Goal: Task Accomplishment & Management: Use online tool/utility

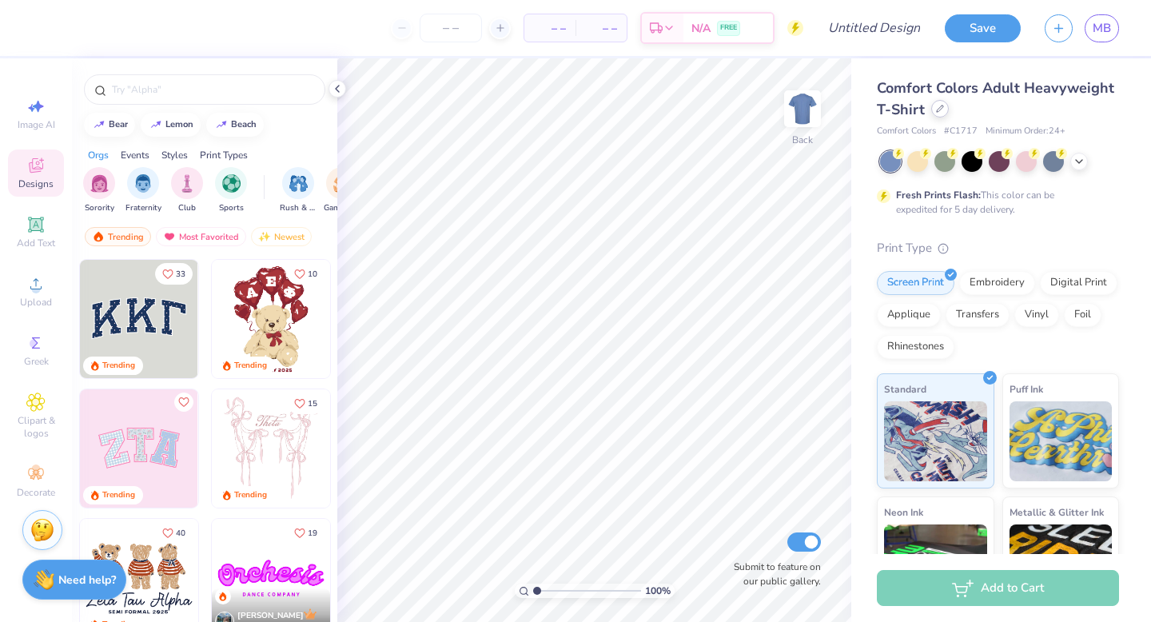
click at [946, 113] on div at bounding box center [940, 109] width 18 height 18
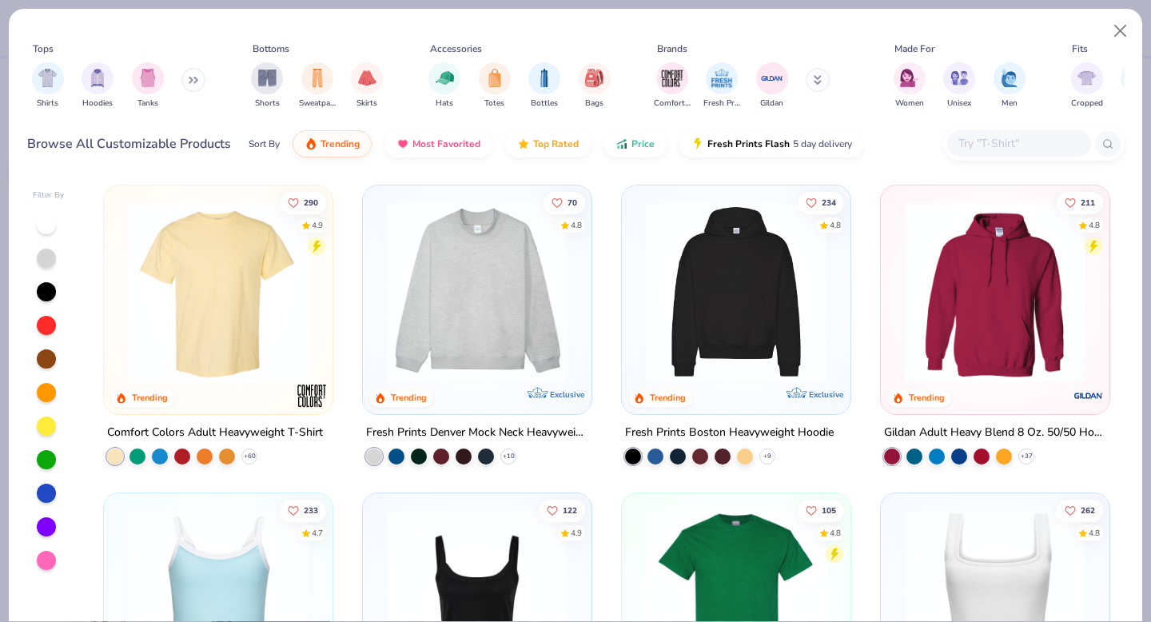
click at [970, 145] on input "text" at bounding box center [1018, 143] width 123 height 18
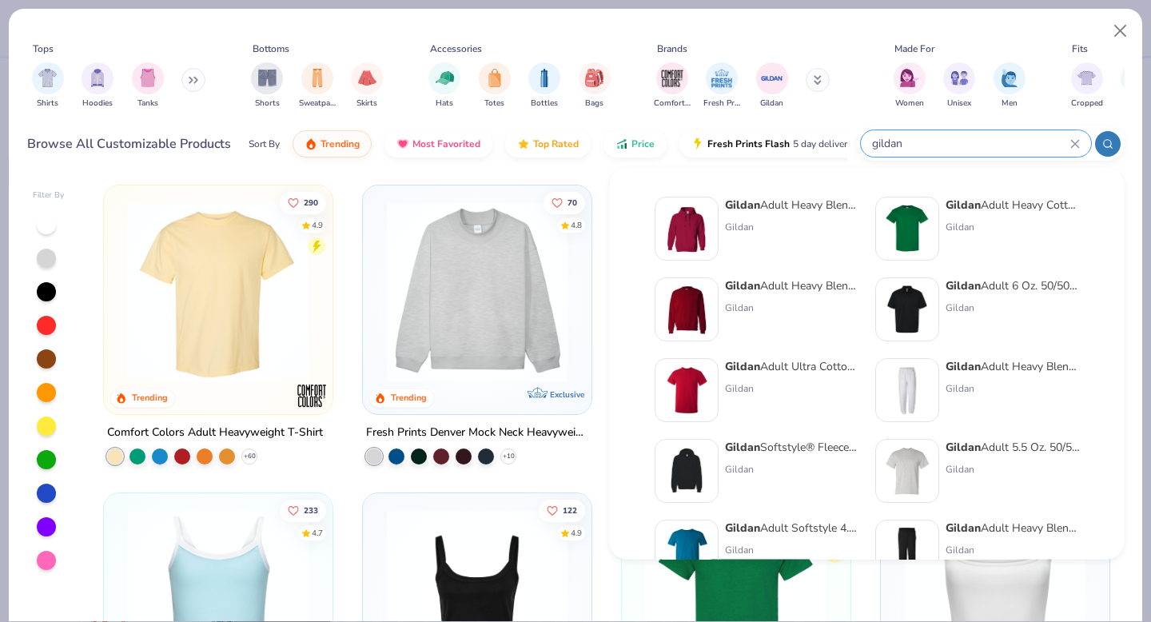
type input "gildan"
click at [791, 392] on div "Gildan" at bounding box center [792, 388] width 134 height 14
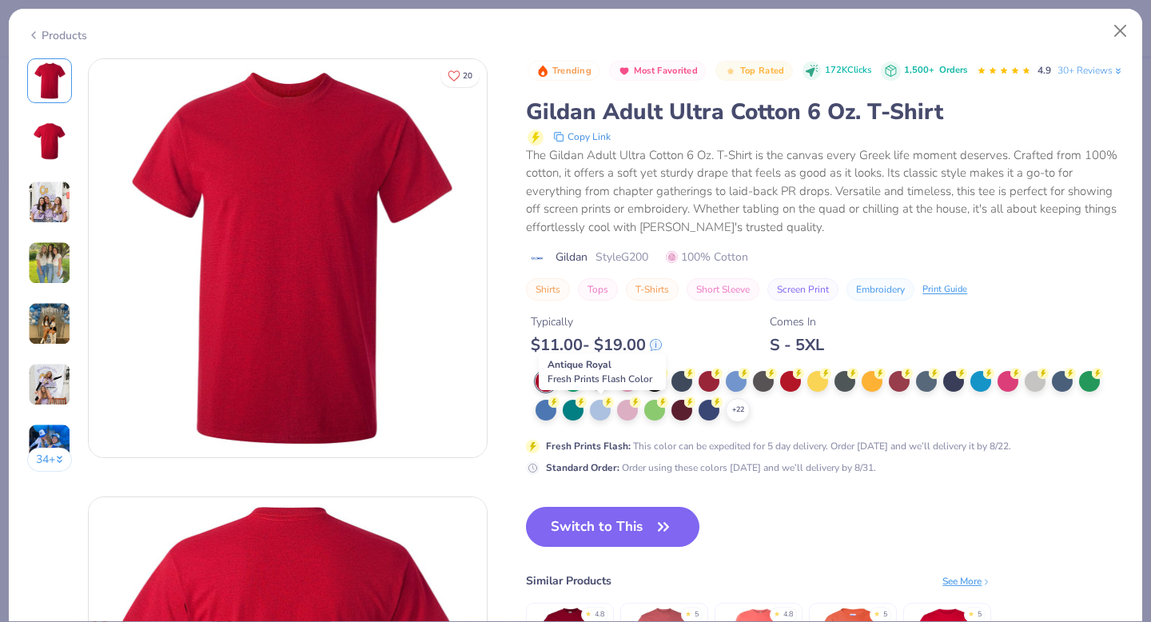
click at [595, 390] on div at bounding box center [600, 379] width 21 height 21
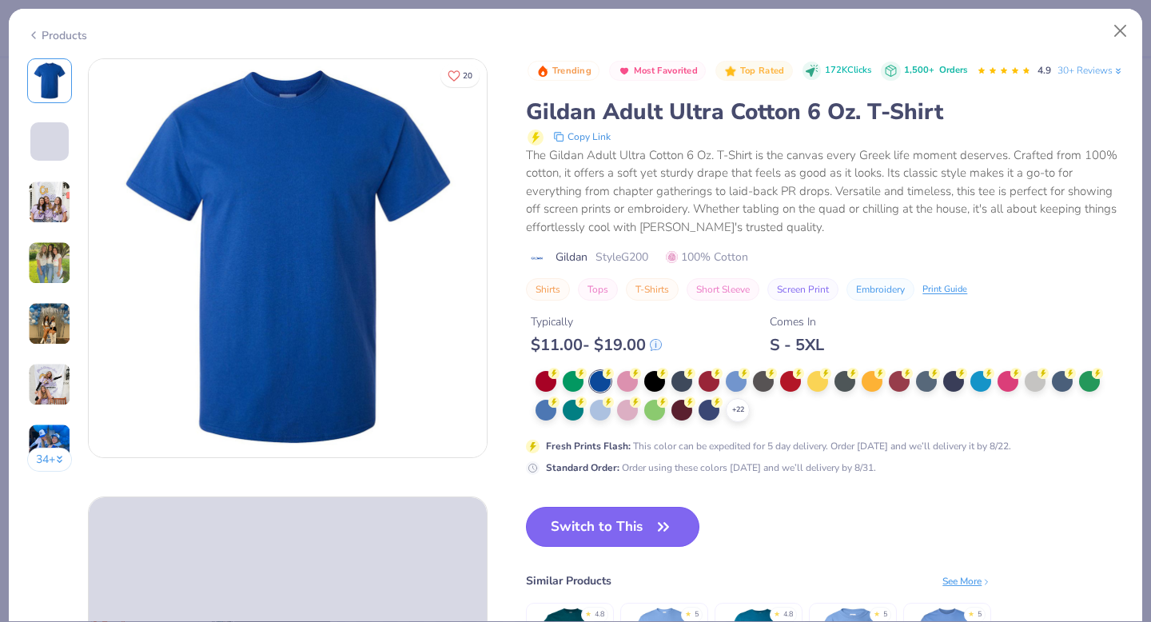
click at [605, 547] on button "Switch to This" at bounding box center [612, 527] width 173 height 40
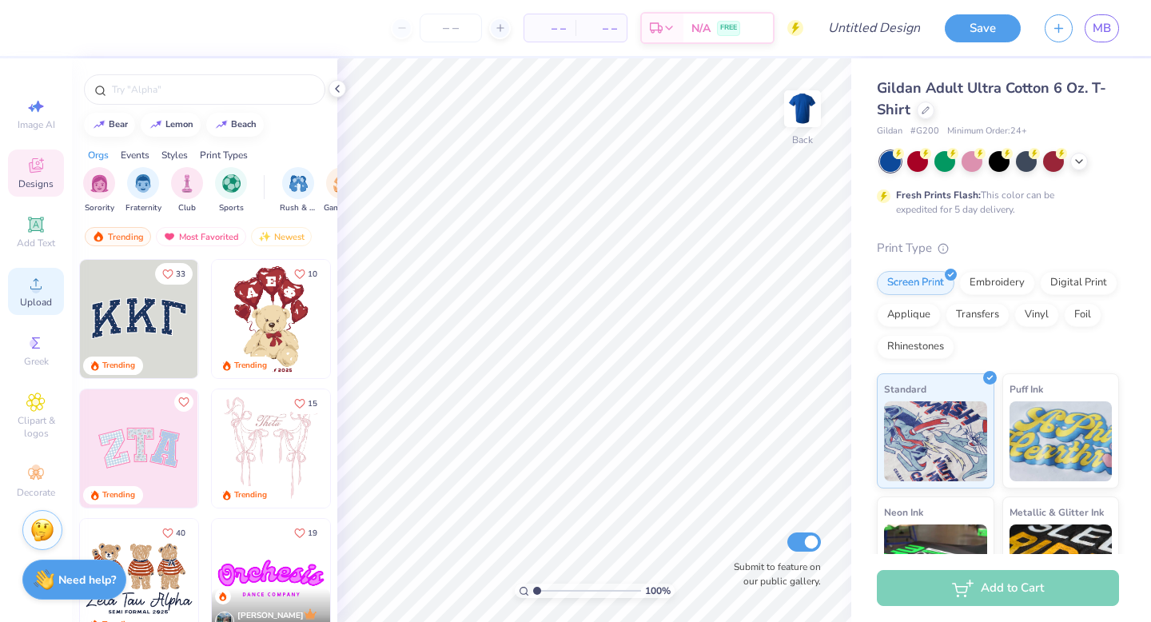
click at [34, 299] on span "Upload" at bounding box center [36, 302] width 32 height 13
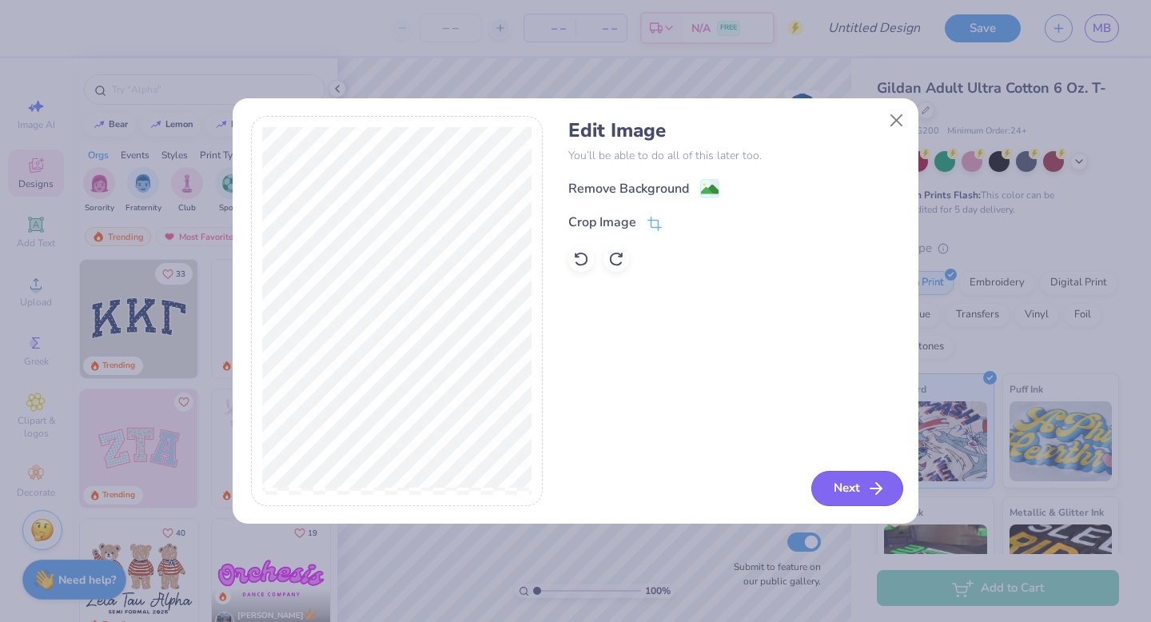
click at [839, 487] on button "Next" at bounding box center [857, 488] width 92 height 35
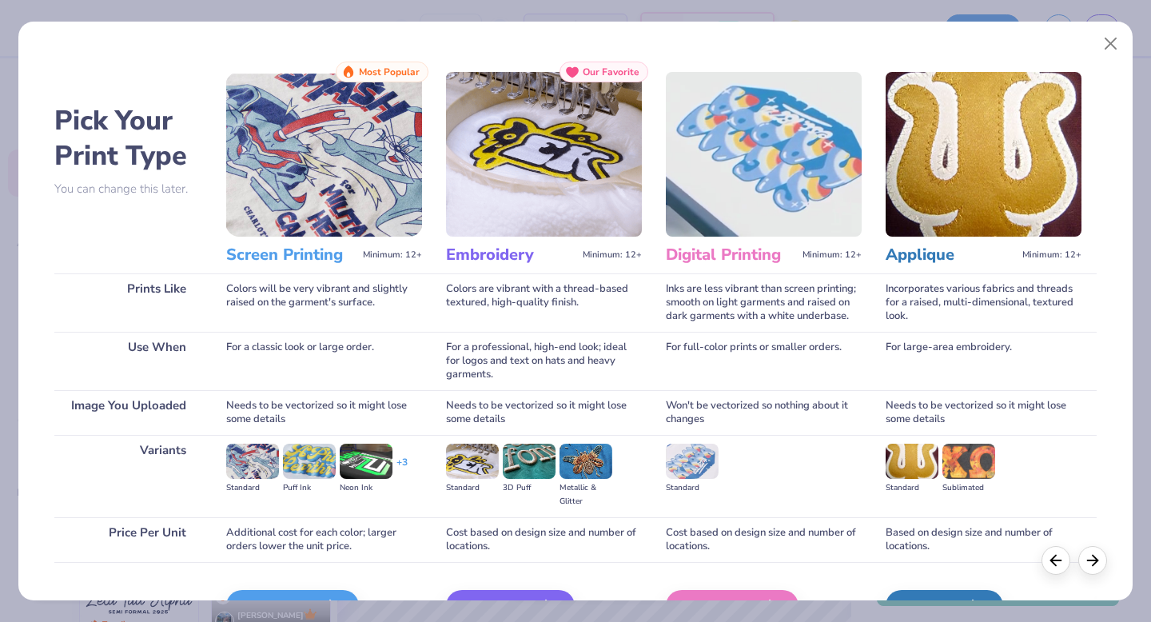
scroll to position [95, 0]
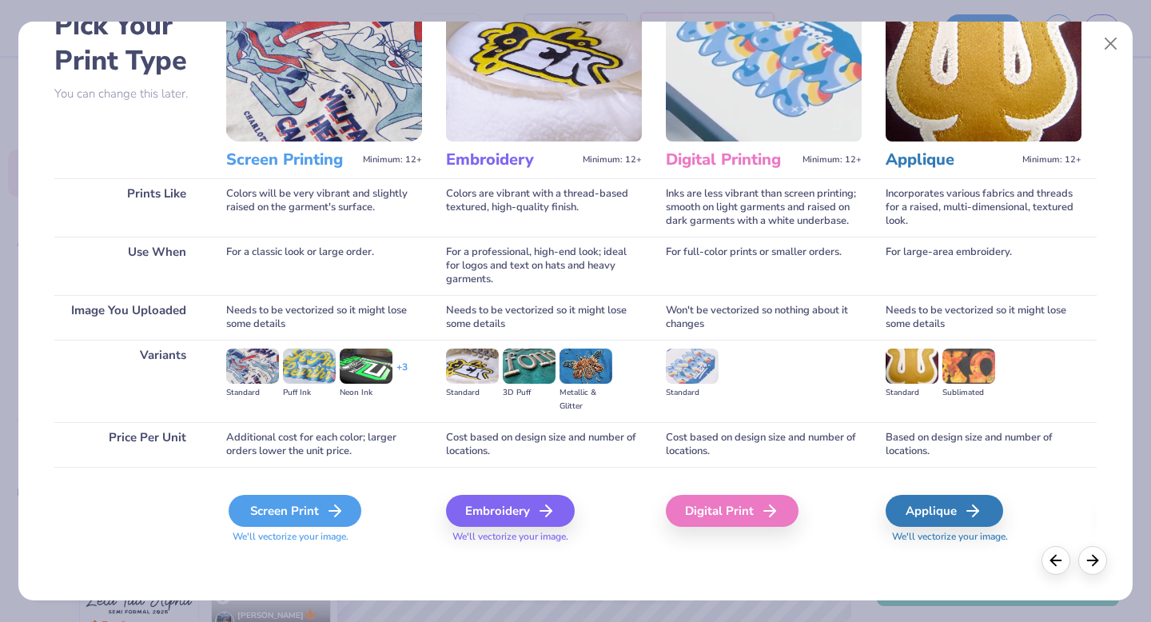
click at [293, 511] on div "Screen Print" at bounding box center [295, 511] width 133 height 32
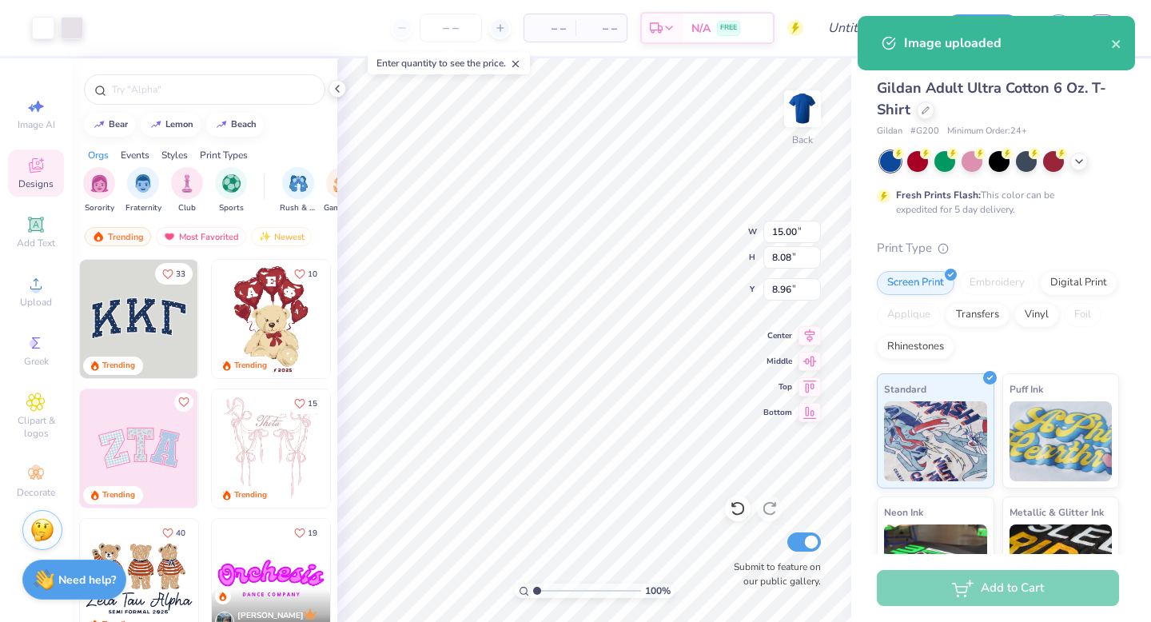
type input "3.00"
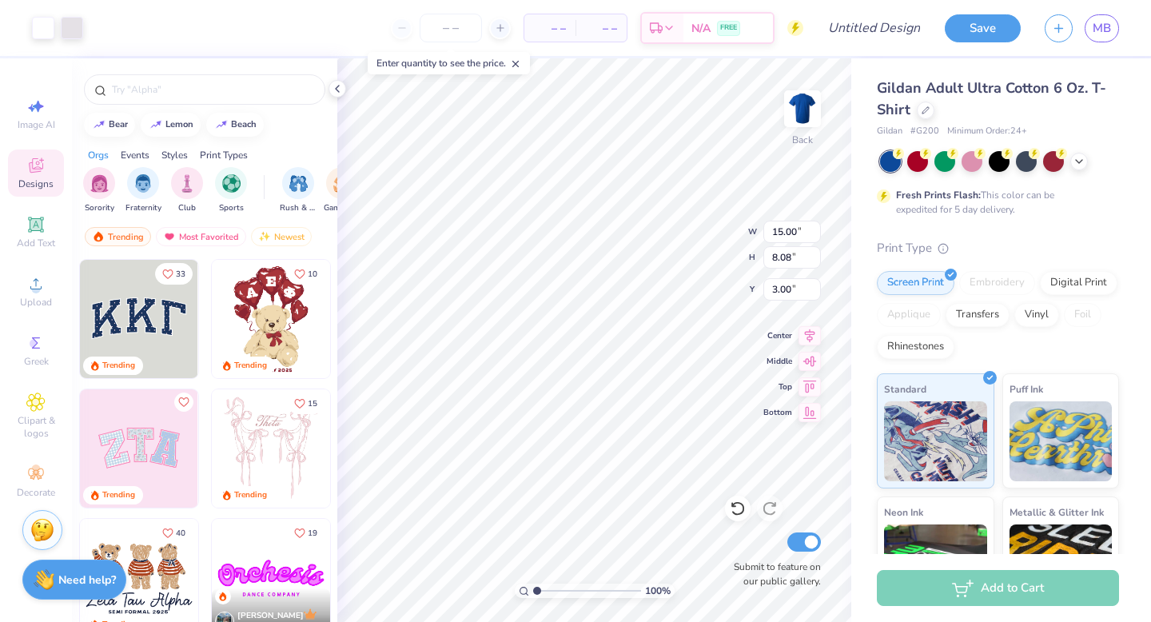
type input "11.47"
type input "6.18"
type input "3.23"
click at [1077, 164] on icon at bounding box center [1079, 159] width 13 height 13
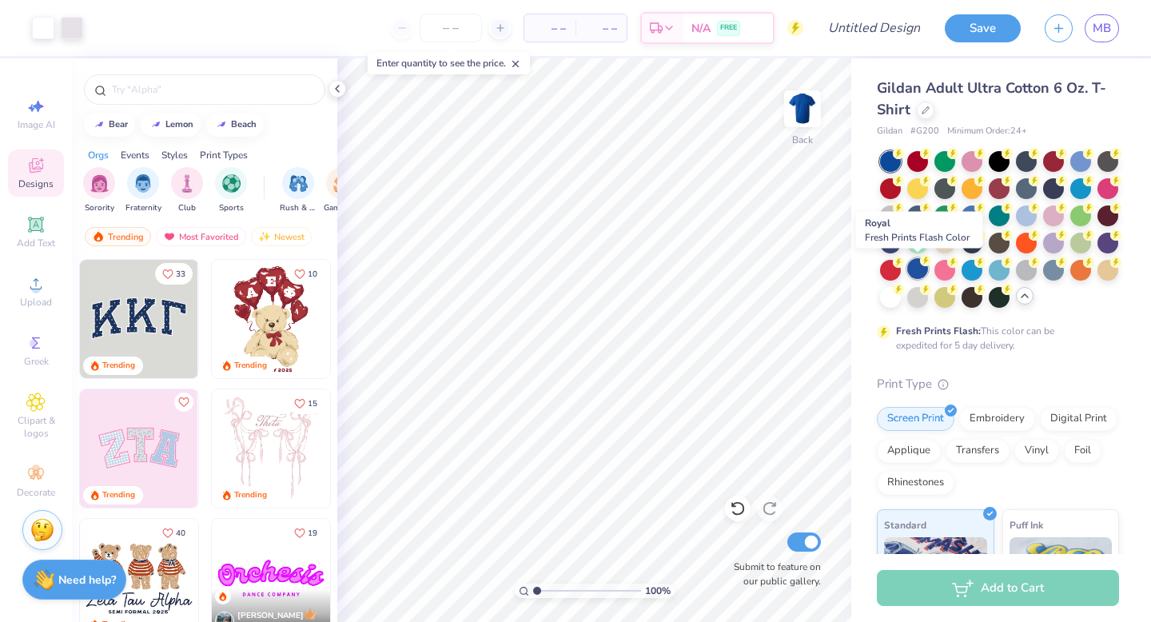
click at [923, 267] on div at bounding box center [917, 268] width 21 height 21
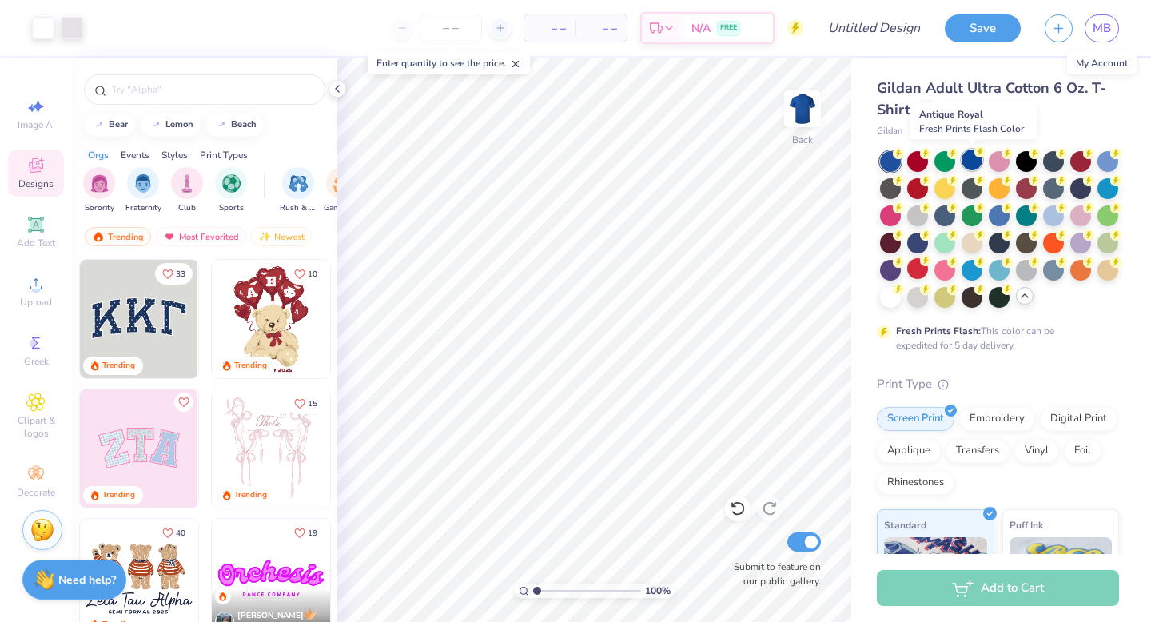
click at [973, 168] on div at bounding box center [971, 159] width 21 height 21
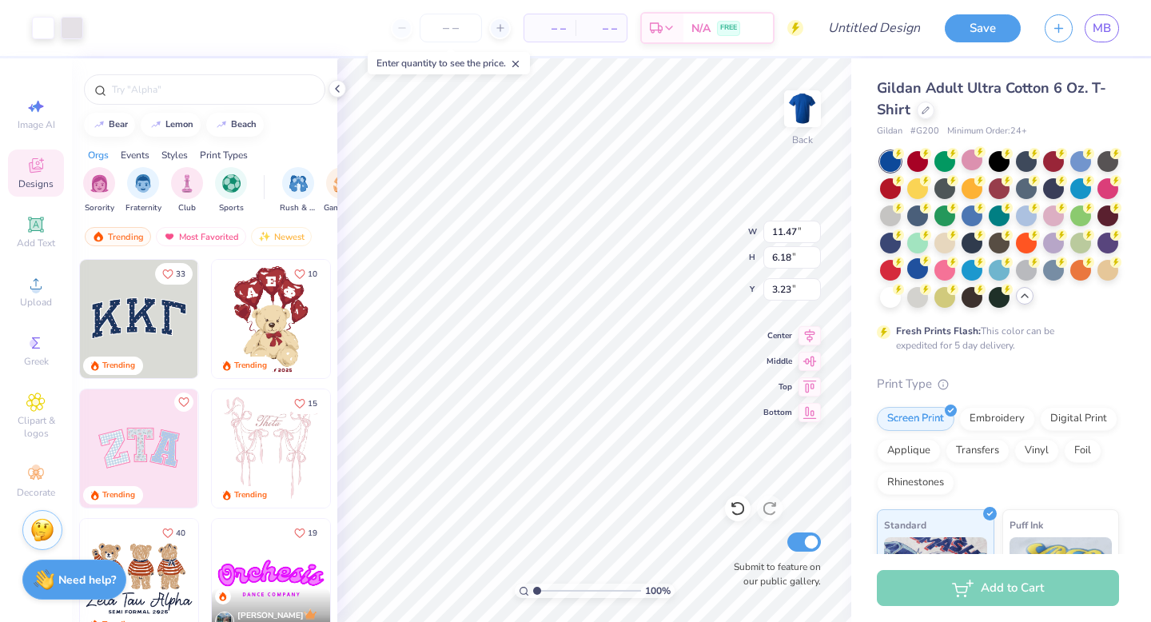
type input "3.00"
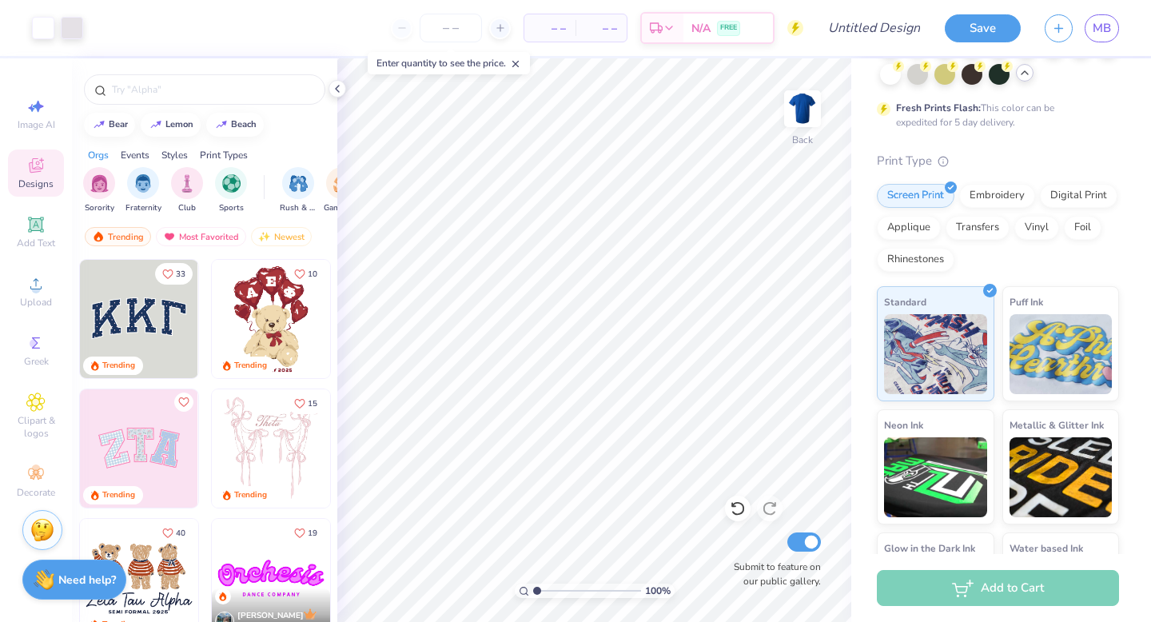
scroll to position [0, 0]
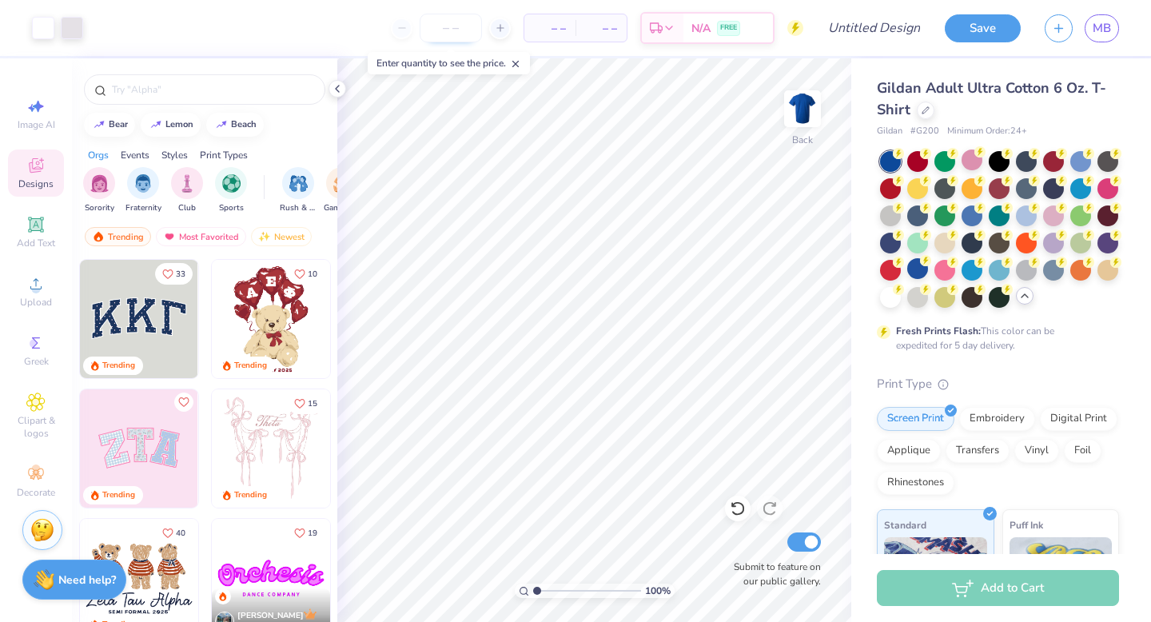
click at [464, 28] on input "number" at bounding box center [451, 28] width 62 height 29
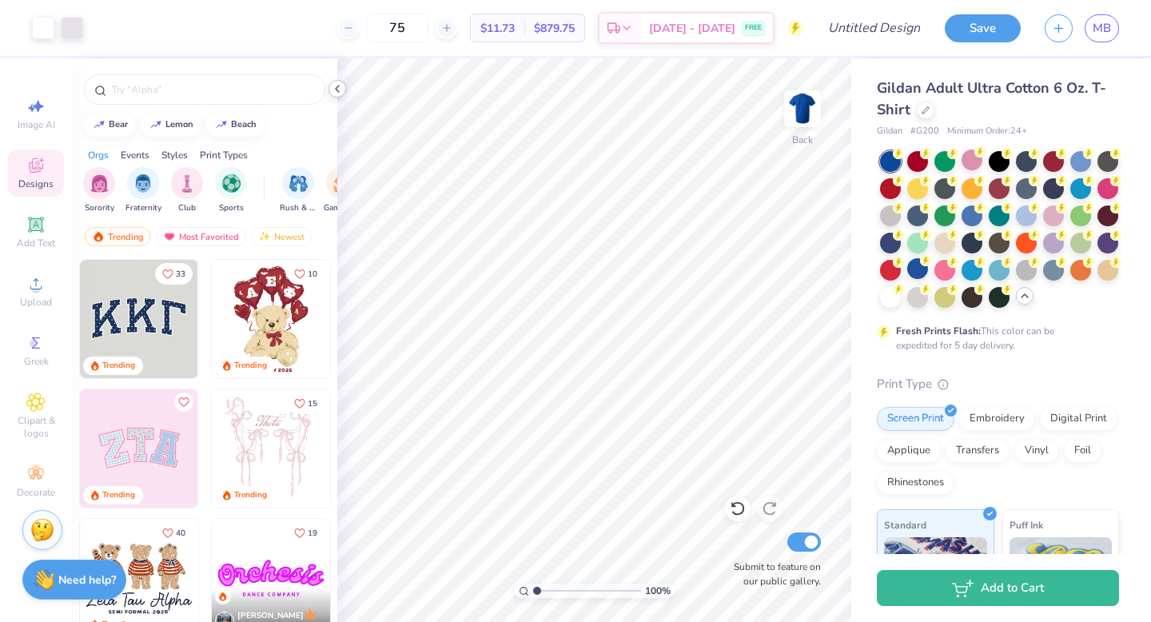
click at [336, 90] on icon at bounding box center [337, 88] width 13 height 13
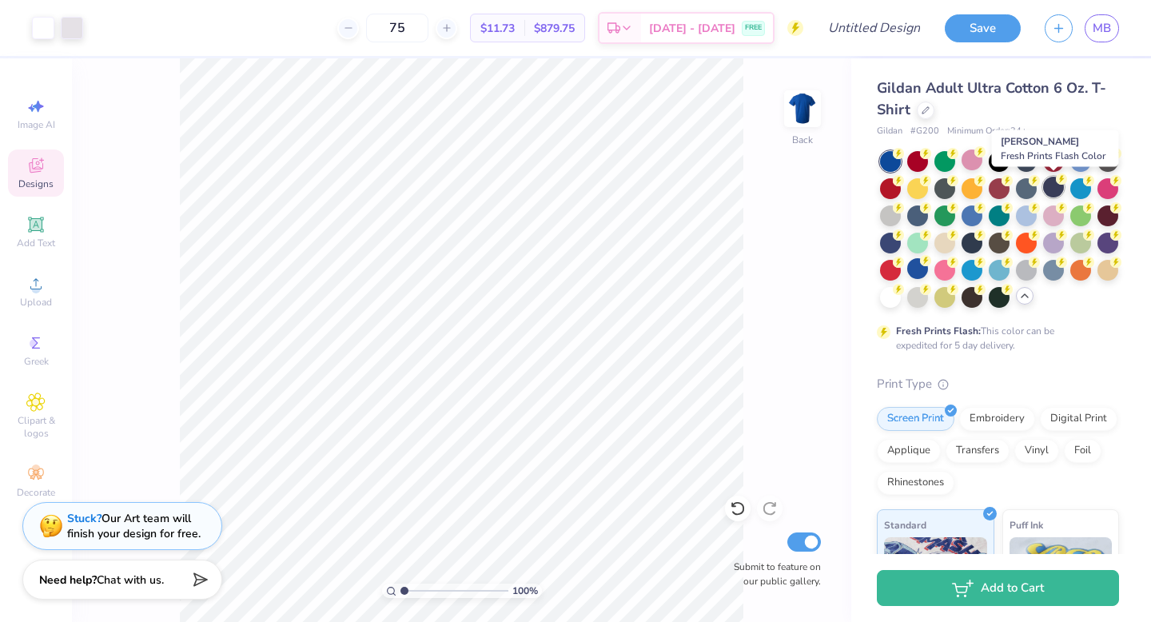
click at [1053, 188] on div at bounding box center [1053, 187] width 21 height 21
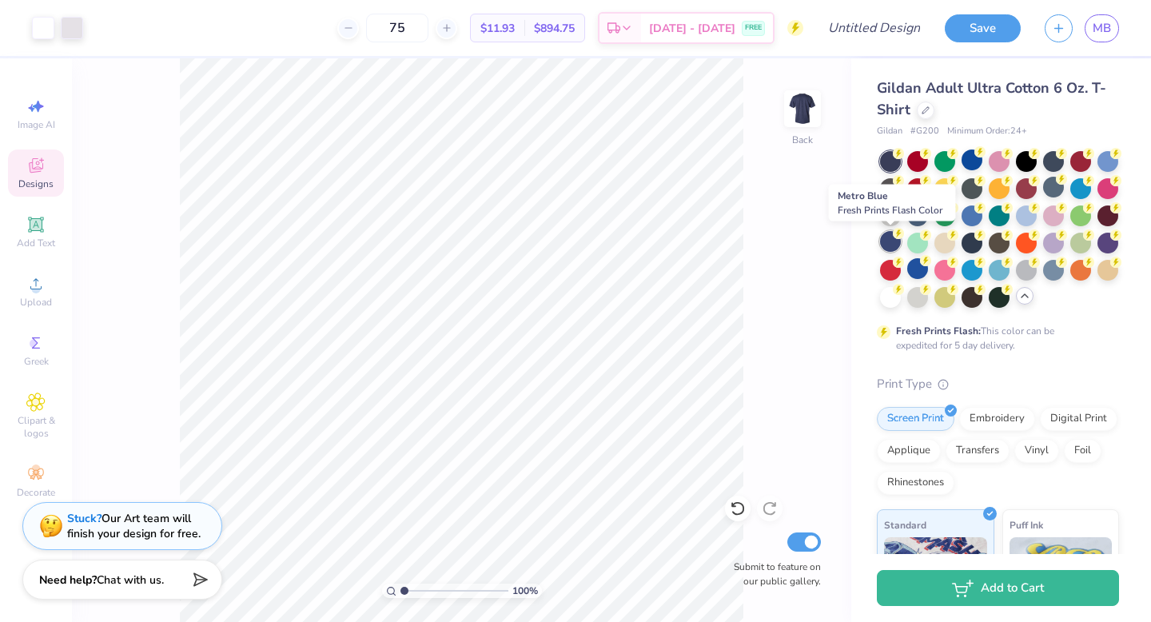
click at [888, 247] on div at bounding box center [890, 241] width 21 height 21
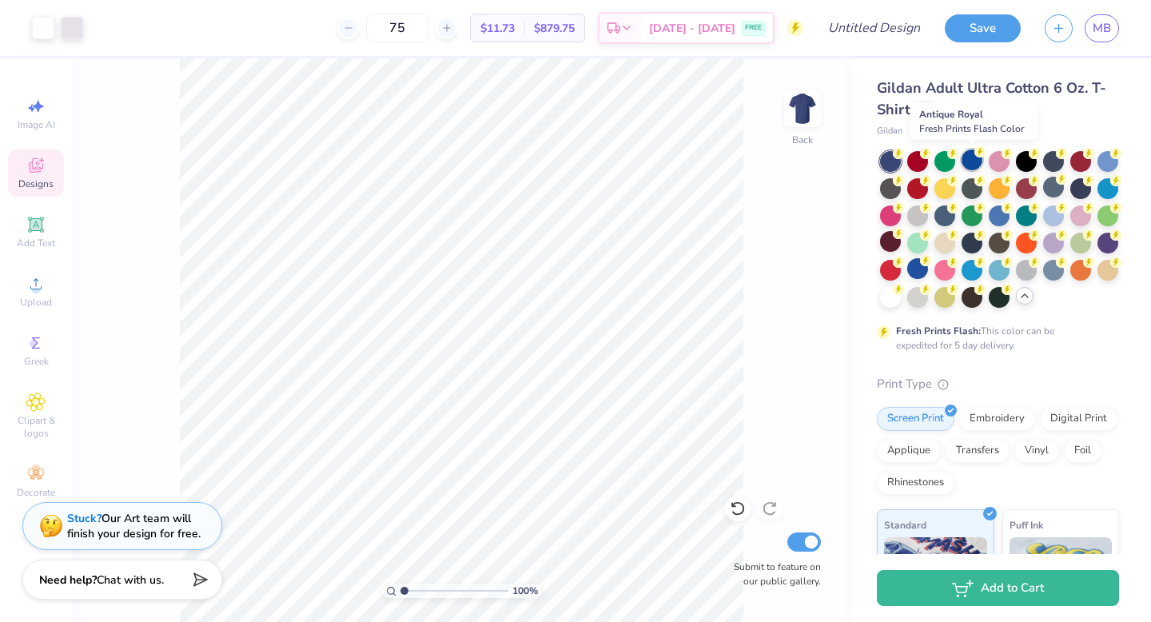
click at [975, 158] on div at bounding box center [971, 159] width 21 height 21
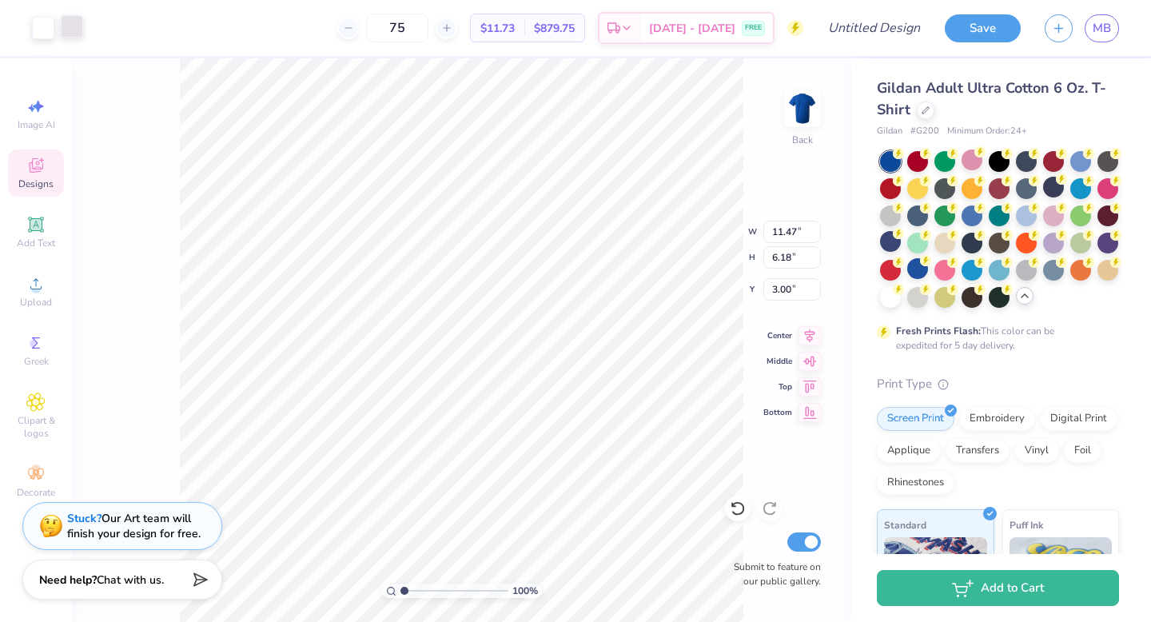
click at [72, 29] on div at bounding box center [72, 26] width 22 height 22
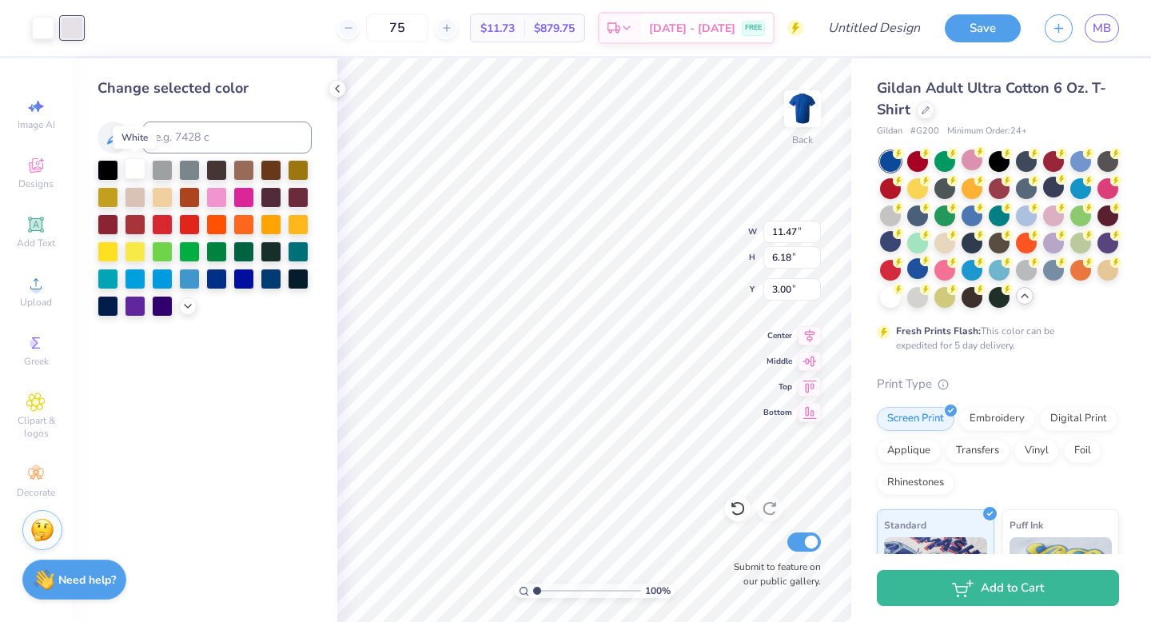
click at [134, 167] on div at bounding box center [135, 168] width 21 height 21
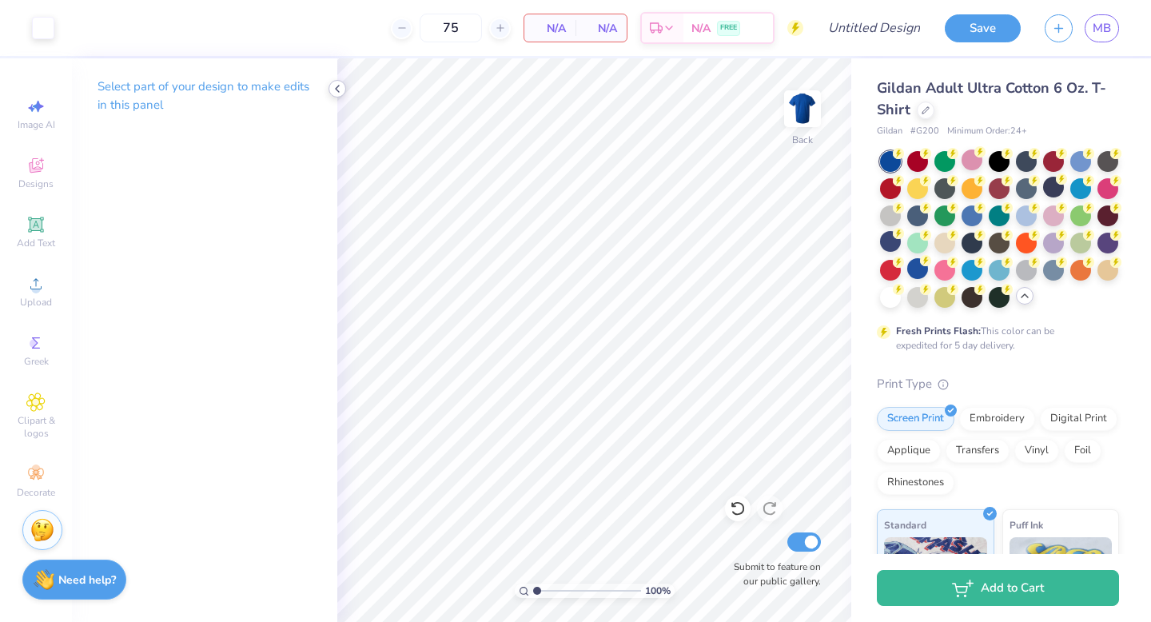
click at [342, 89] on icon at bounding box center [337, 88] width 13 height 13
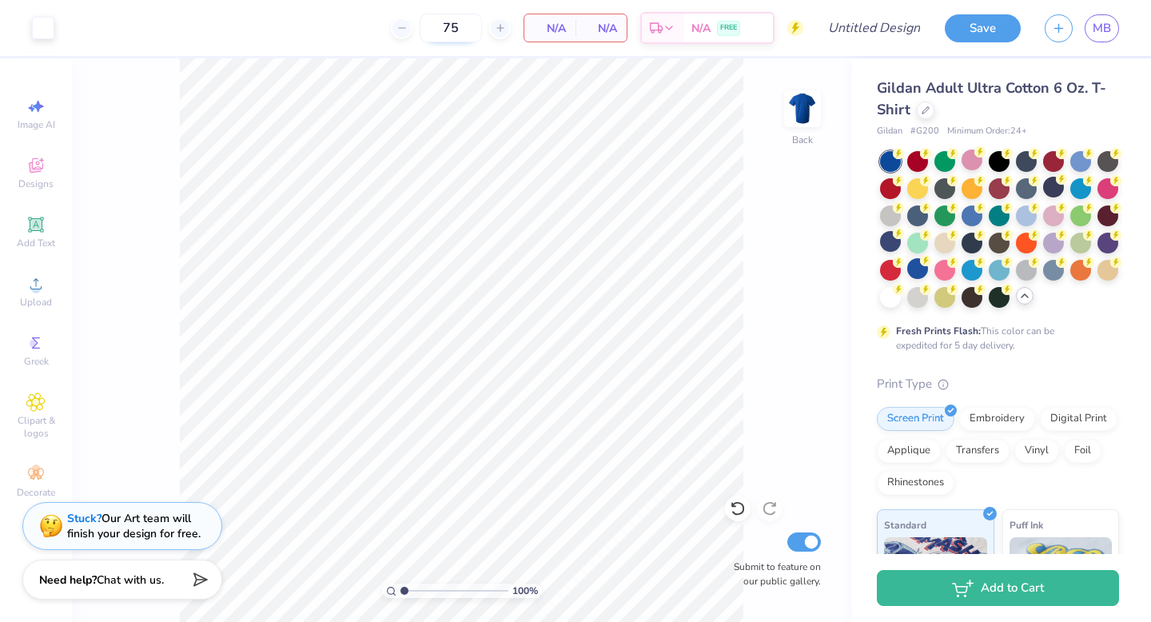
click at [471, 30] on input "75" at bounding box center [451, 28] width 62 height 29
type input "75"
click at [559, 26] on span "N/A" at bounding box center [550, 28] width 32 height 17
click at [892, 37] on input "Design Title" at bounding box center [893, 28] width 78 height 32
click at [762, 39] on div "N/A FREE" at bounding box center [728, 30] width 90 height 29
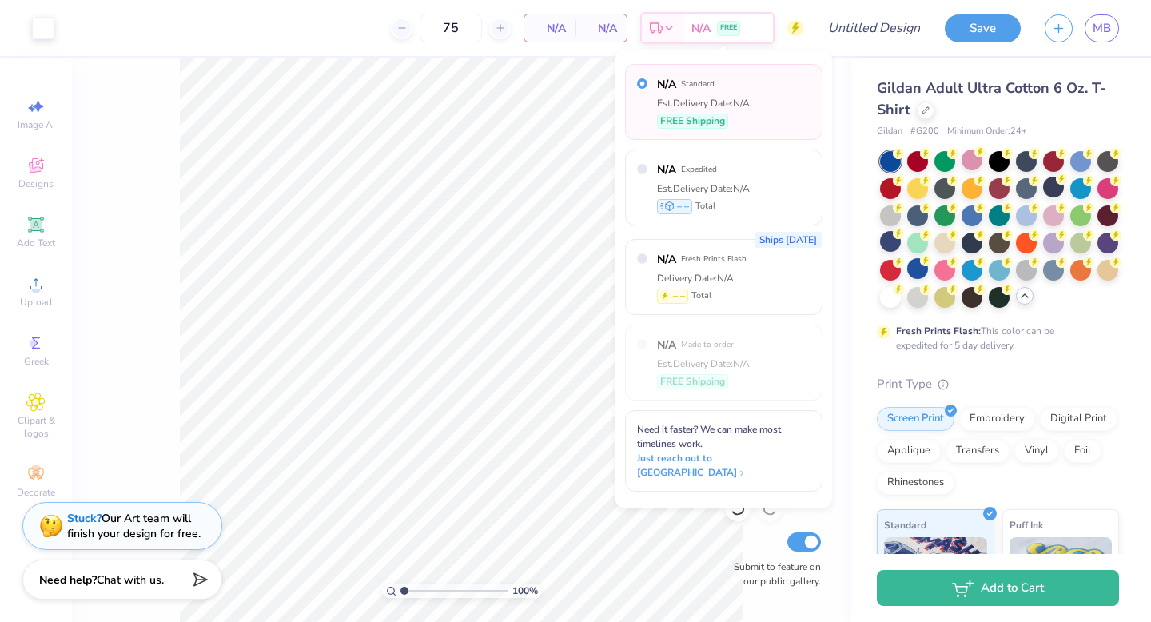
click at [736, 88] on label "N/A Standard" at bounding box center [703, 84] width 93 height 17
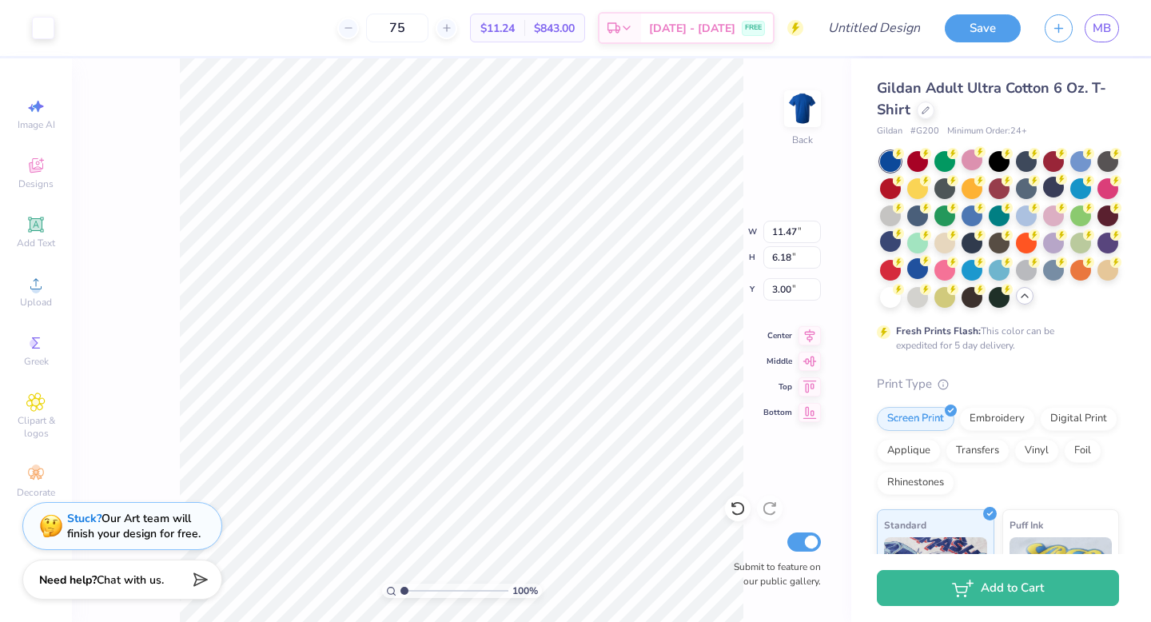
type input "3.30"
type input "10.62"
type input "5.72"
type input "3.00"
click at [923, 118] on div "Gildan Adult Ultra Cotton 6 Oz. T-Shirt" at bounding box center [998, 99] width 242 height 43
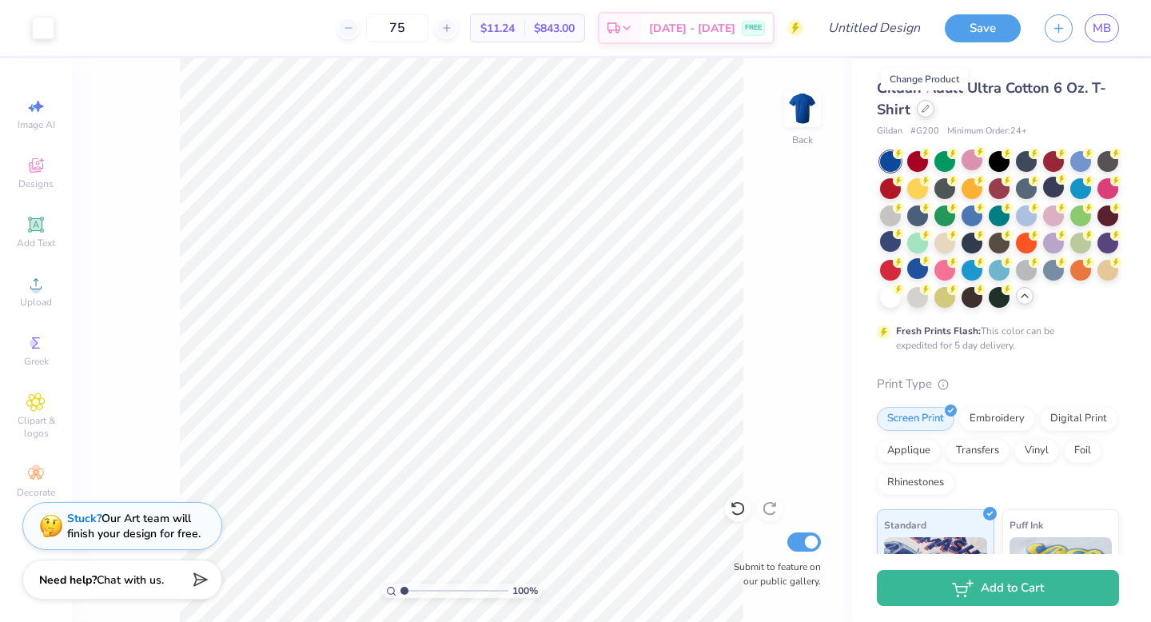
click at [927, 108] on icon at bounding box center [925, 109] width 8 height 8
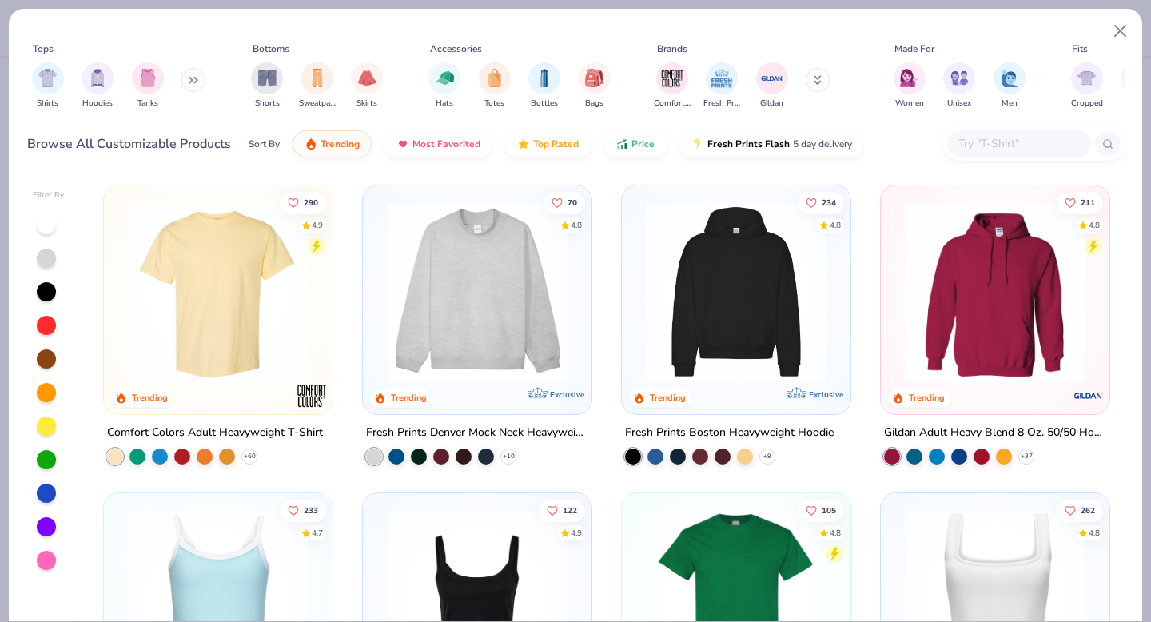
click at [972, 138] on input "text" at bounding box center [1018, 143] width 123 height 18
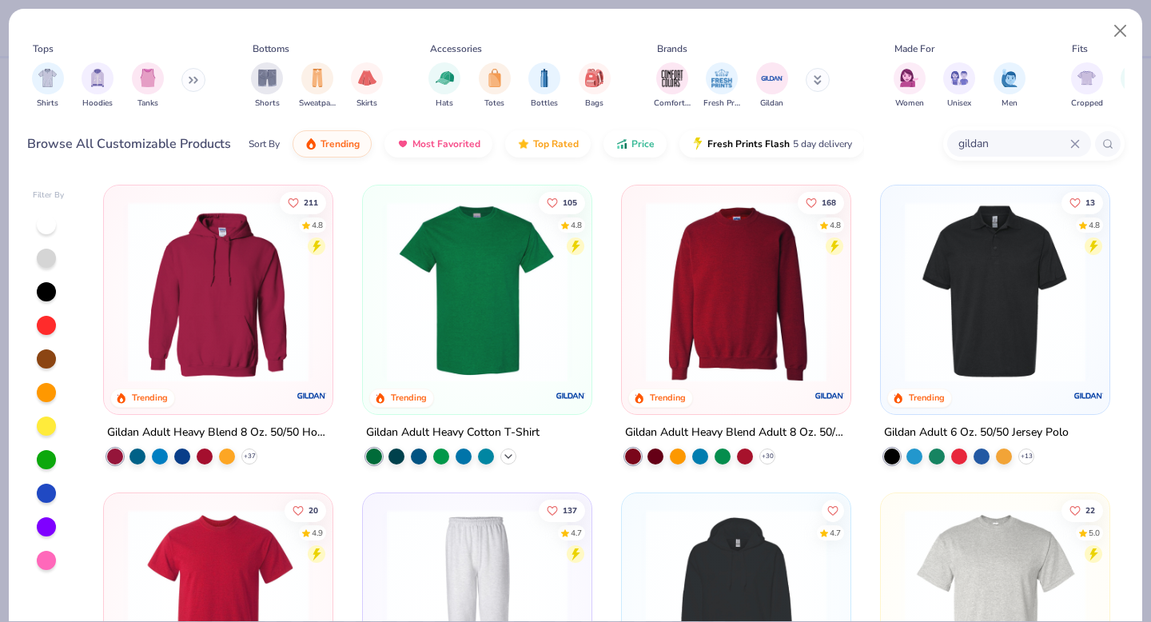
click at [506, 452] on icon at bounding box center [508, 456] width 13 height 13
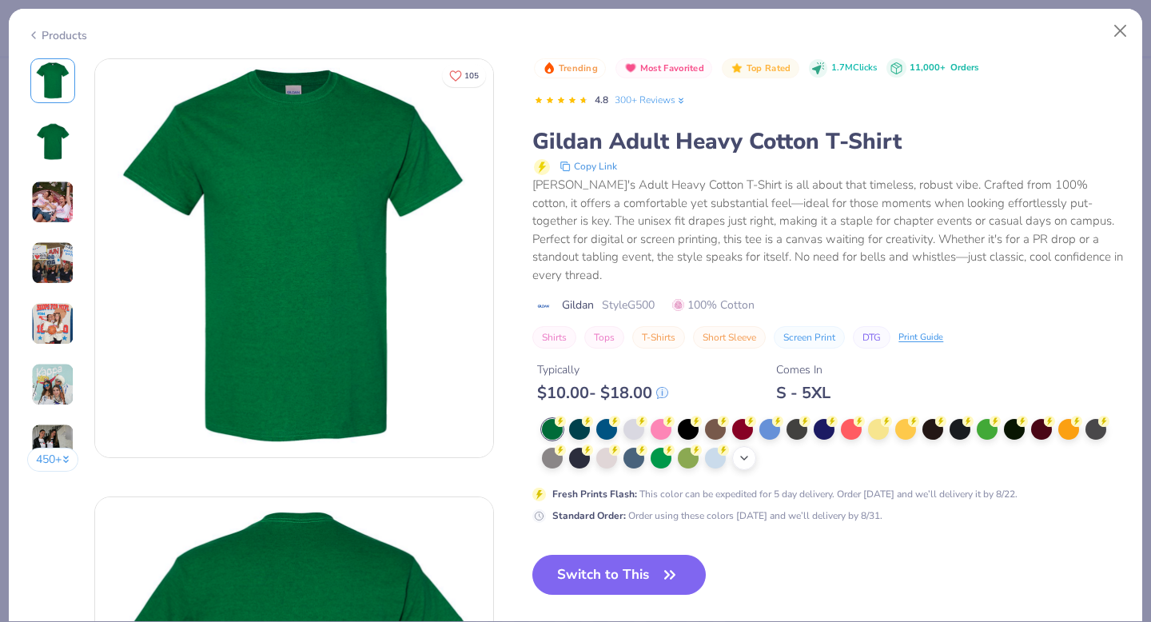
click at [738, 446] on div "+ 22" at bounding box center [744, 458] width 24 height 24
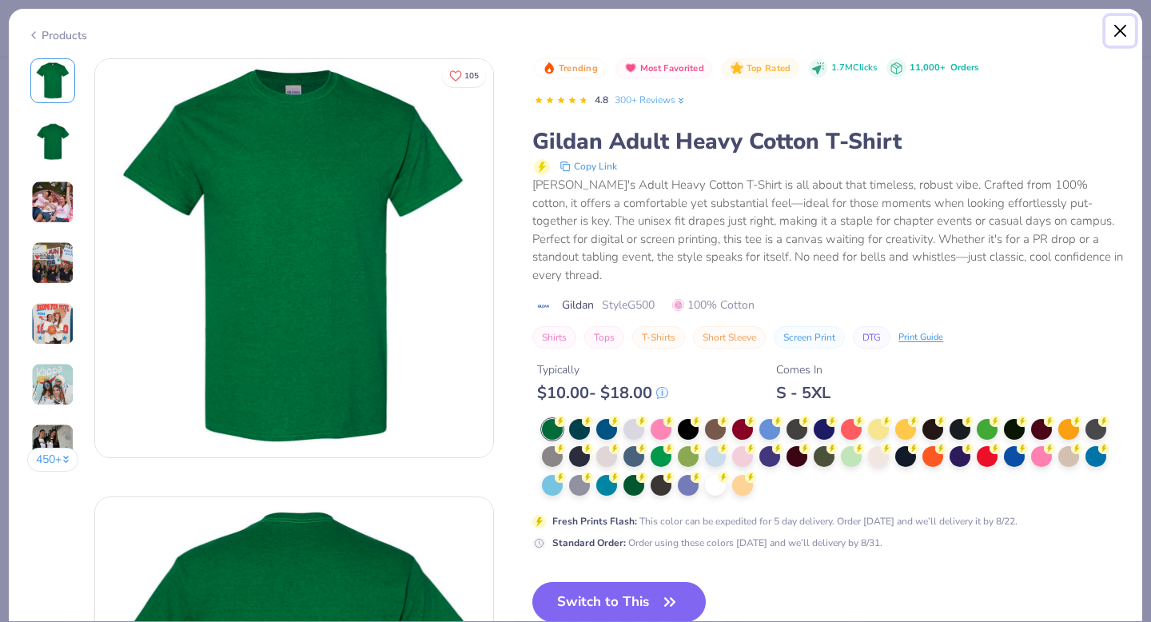
click at [1126, 33] on button "Close" at bounding box center [1120, 31] width 30 height 30
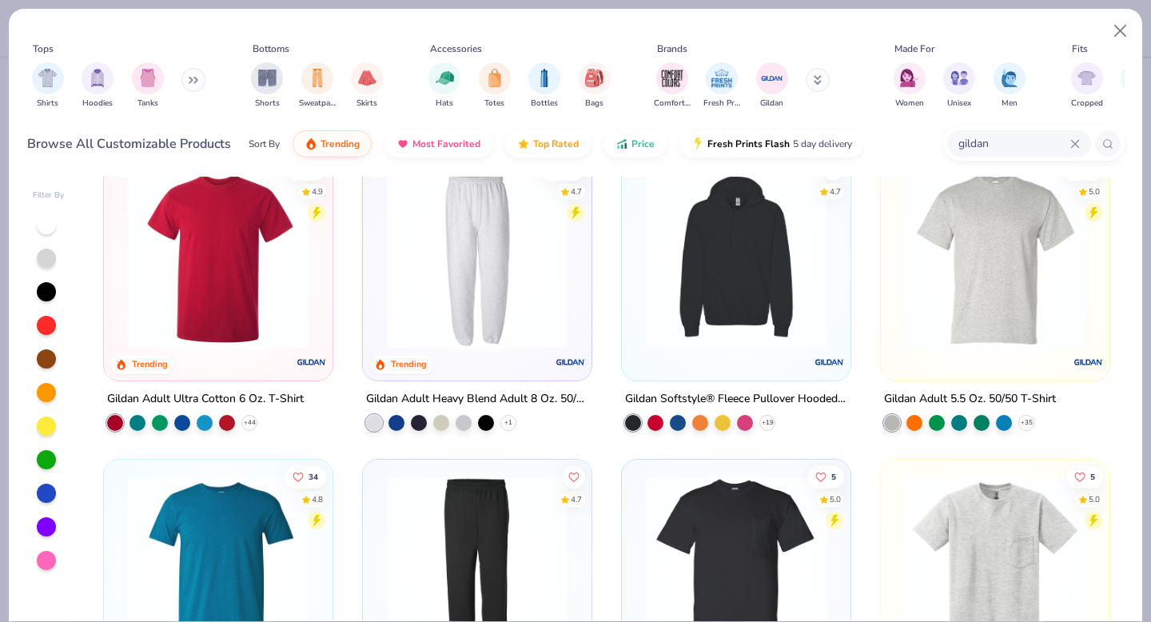
scroll to position [344, 0]
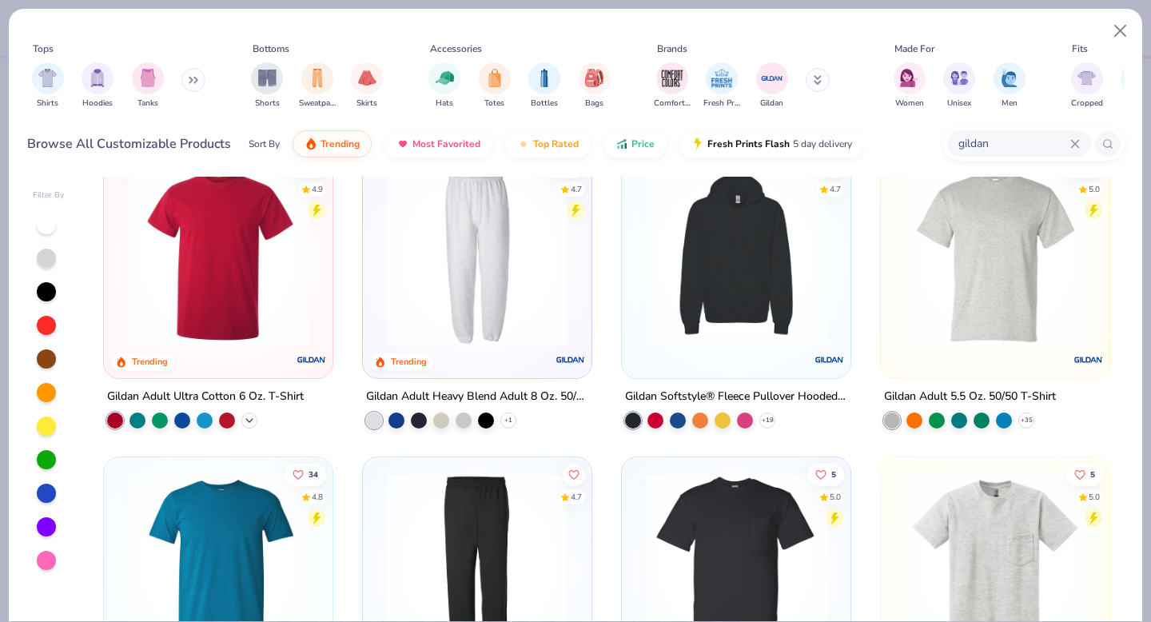
click at [251, 415] on icon at bounding box center [249, 419] width 13 height 13
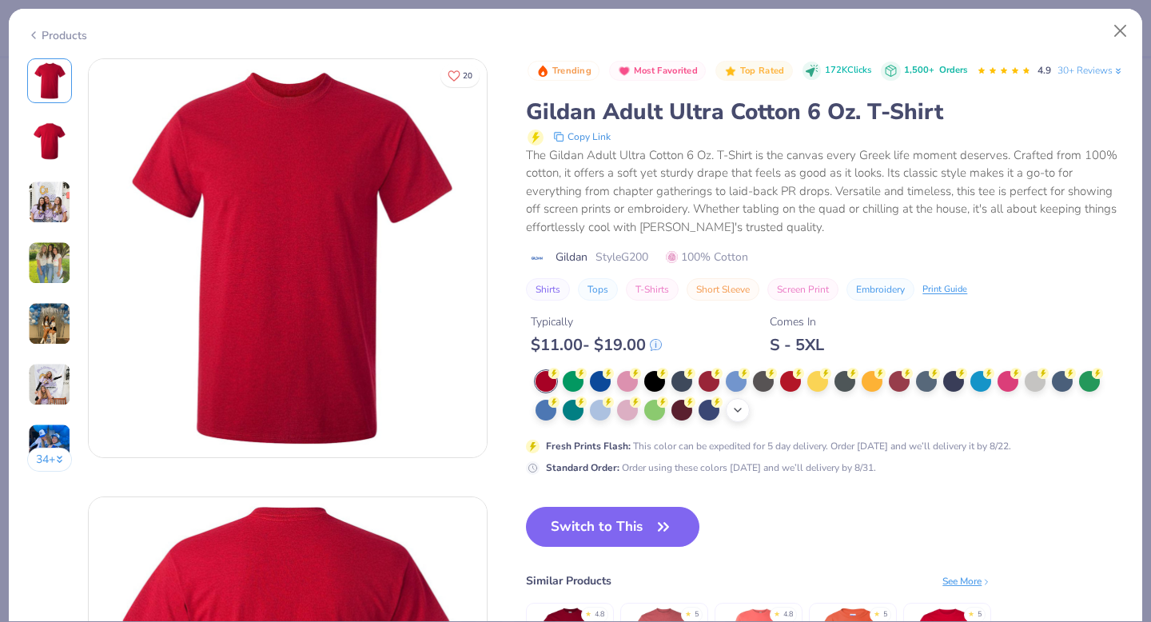
click at [738, 416] on icon at bounding box center [737, 410] width 13 height 13
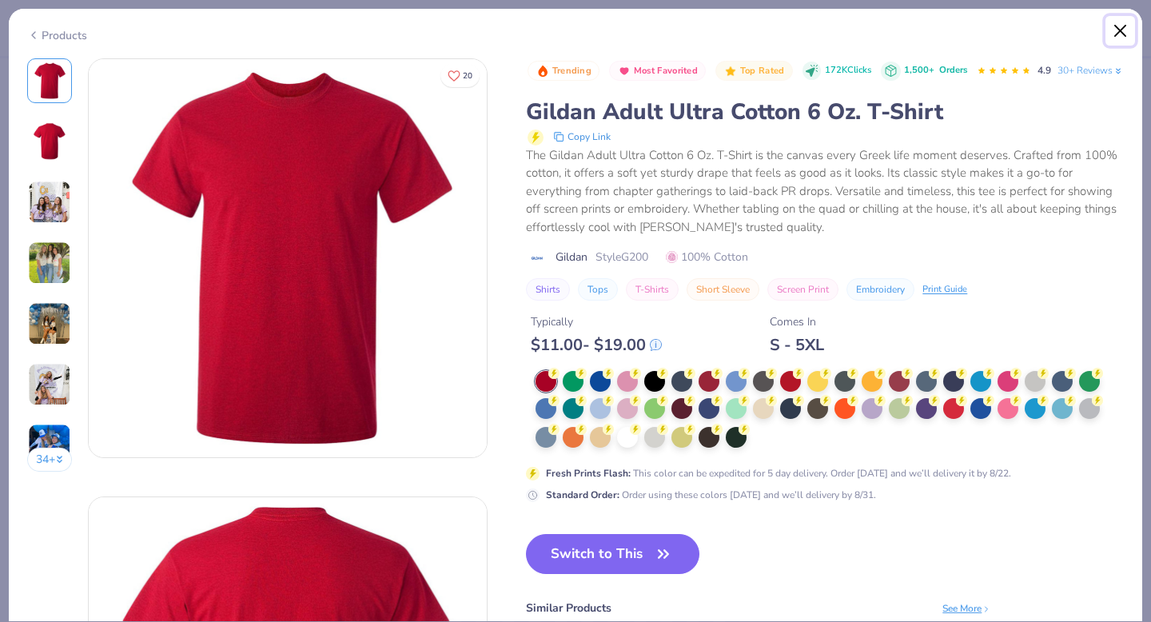
click at [1117, 29] on button "Close" at bounding box center [1120, 31] width 30 height 30
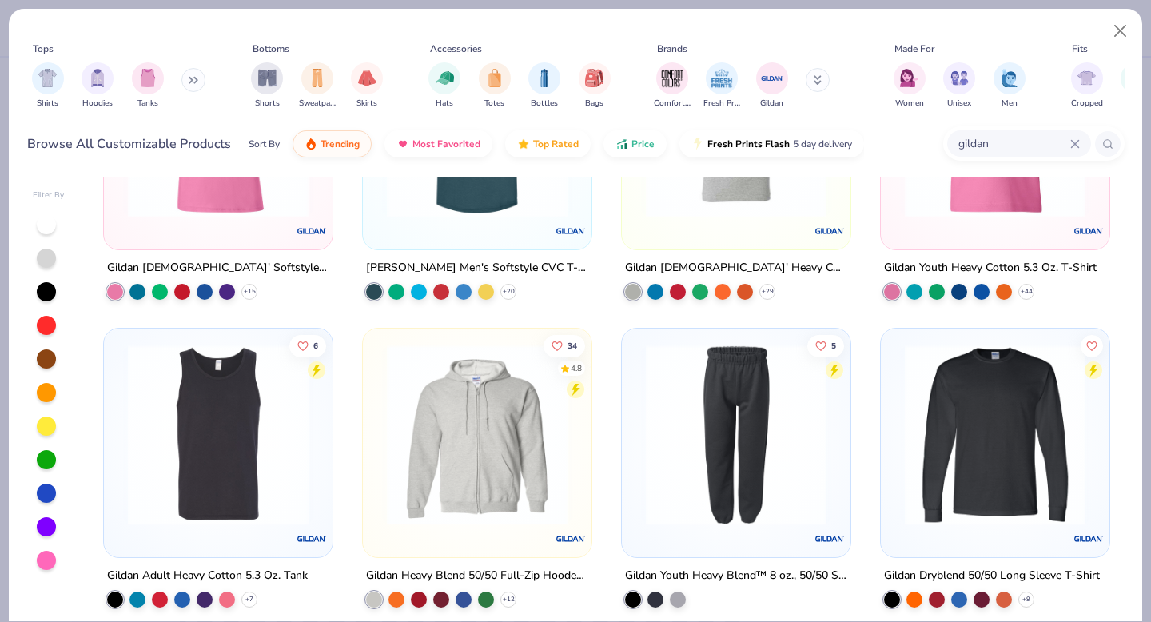
scroll to position [1164, 0]
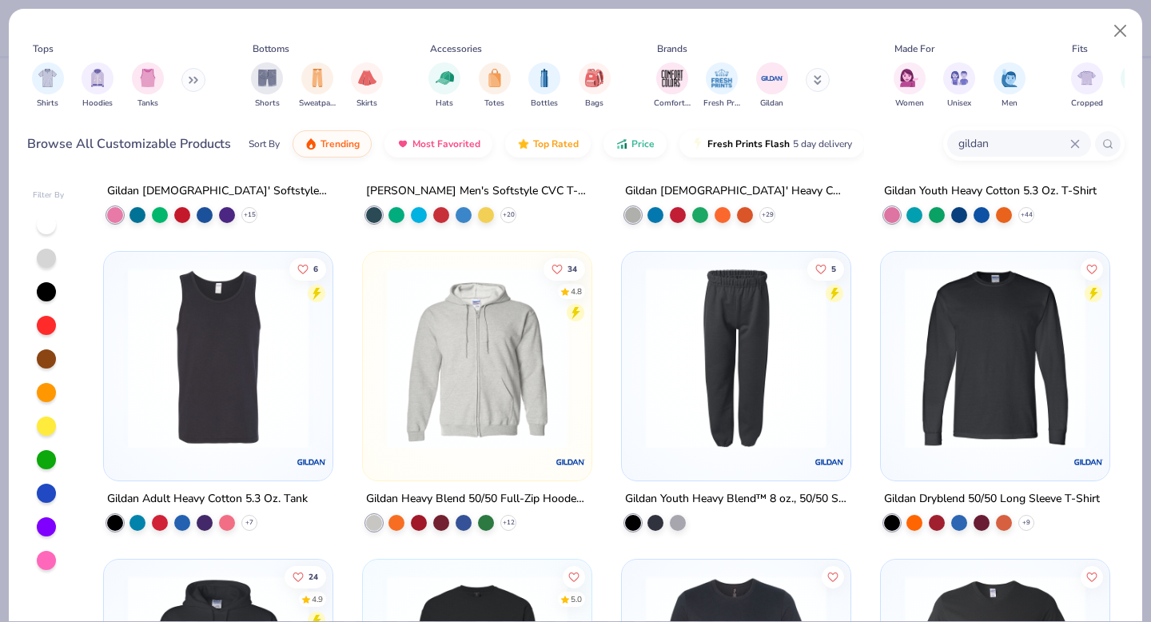
click at [45, 491] on div at bounding box center [46, 493] width 19 height 19
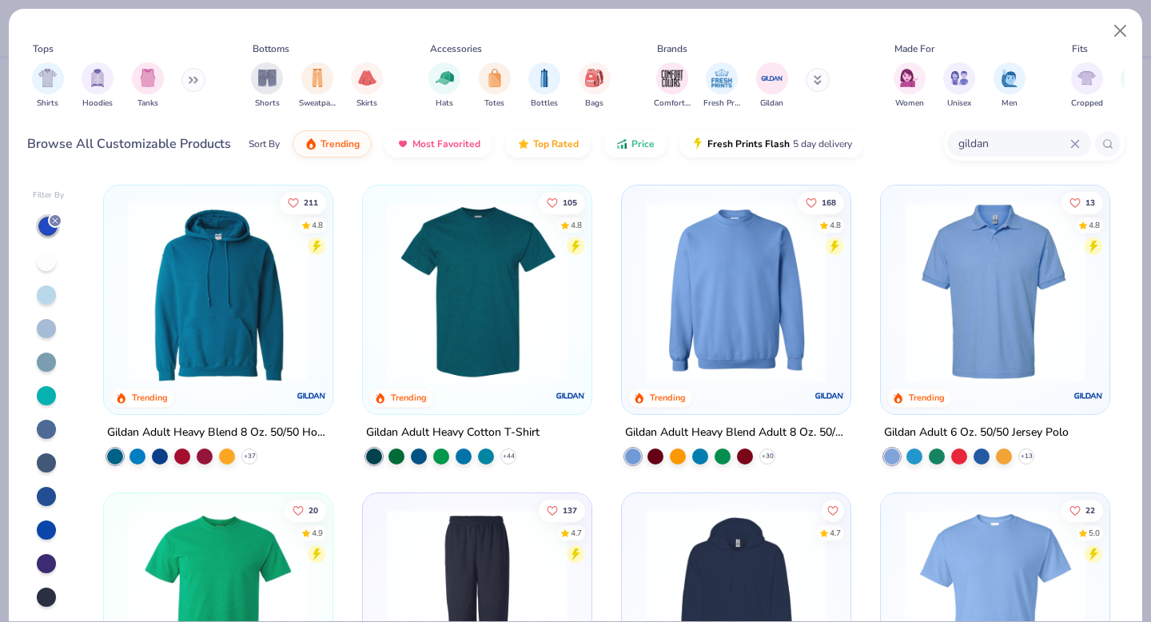
click at [1080, 136] on div "gildan" at bounding box center [1019, 143] width 144 height 26
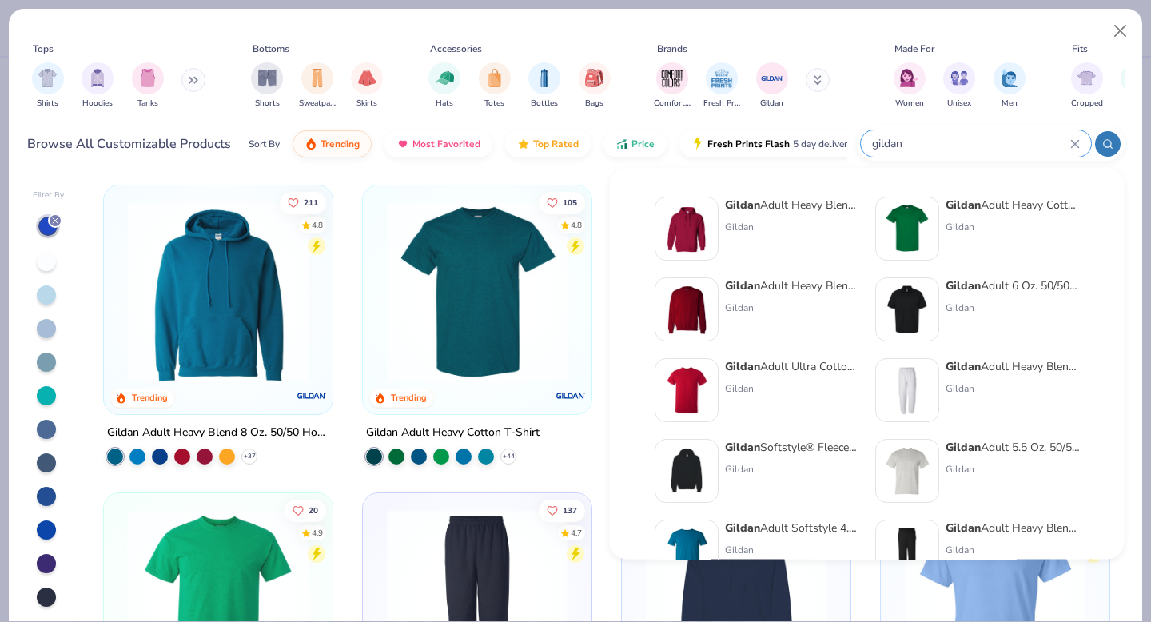
click at [1077, 145] on icon at bounding box center [1074, 143] width 7 height 7
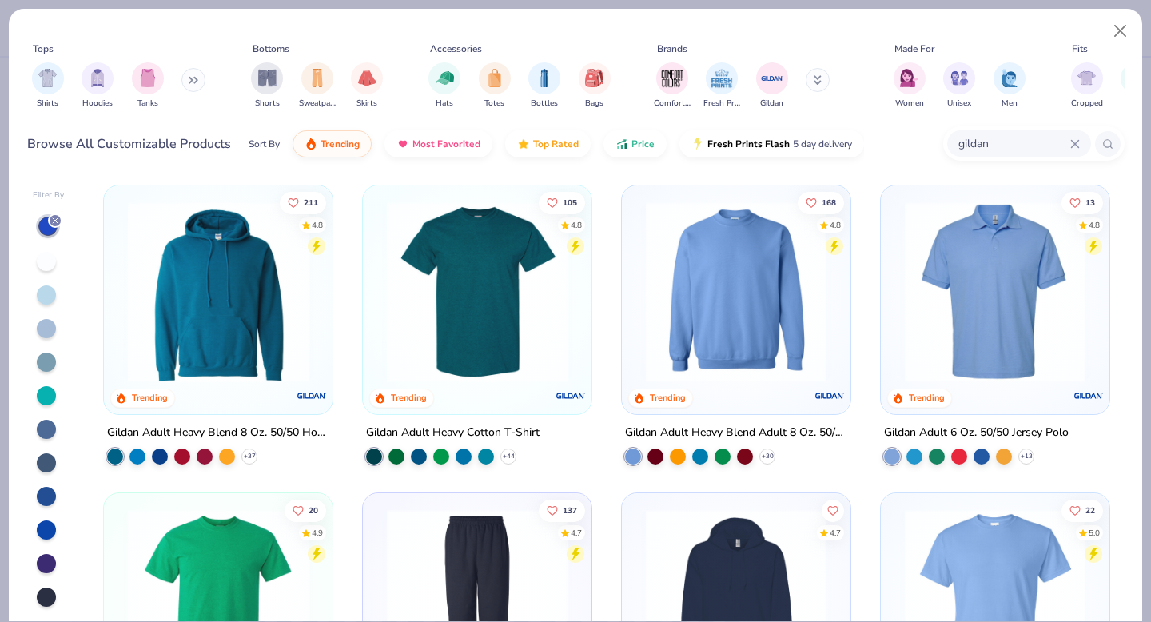
click at [966, 144] on input "gildan" at bounding box center [1013, 143] width 113 height 18
click at [967, 145] on input "gildan" at bounding box center [1013, 143] width 113 height 18
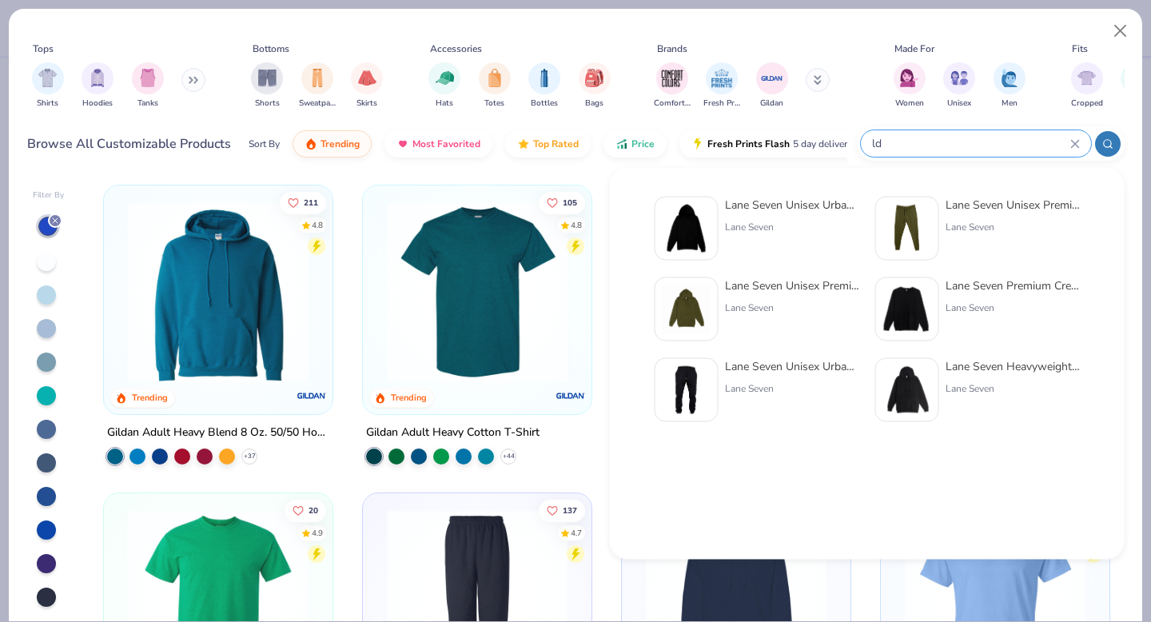
type input "l"
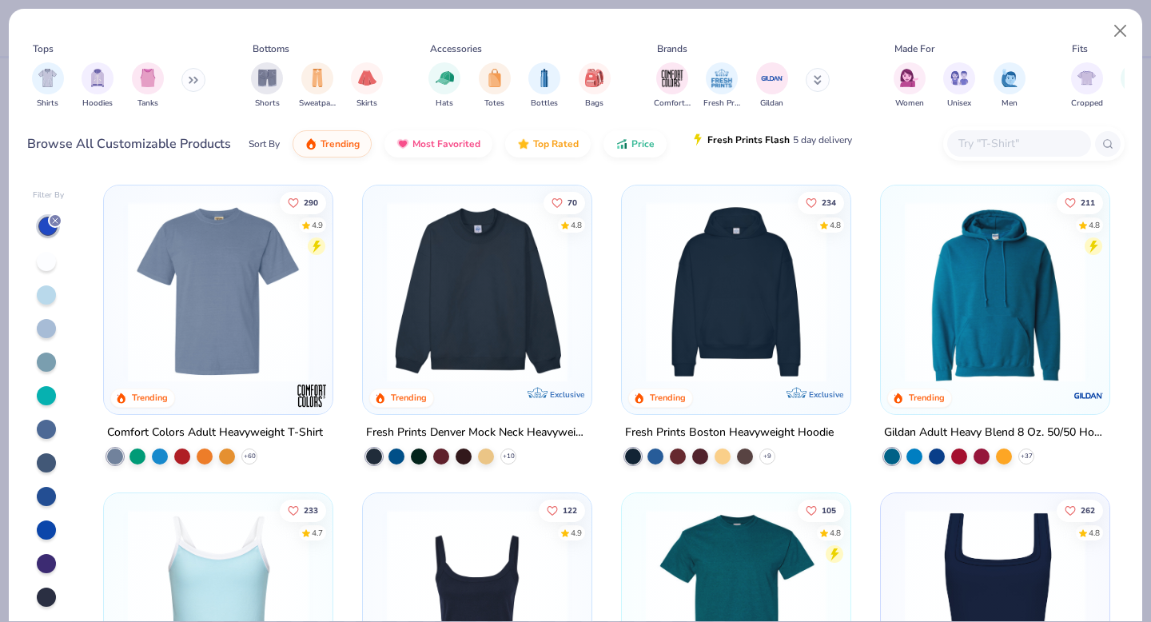
click at [826, 134] on span "5 day delivery" at bounding box center [822, 140] width 59 height 18
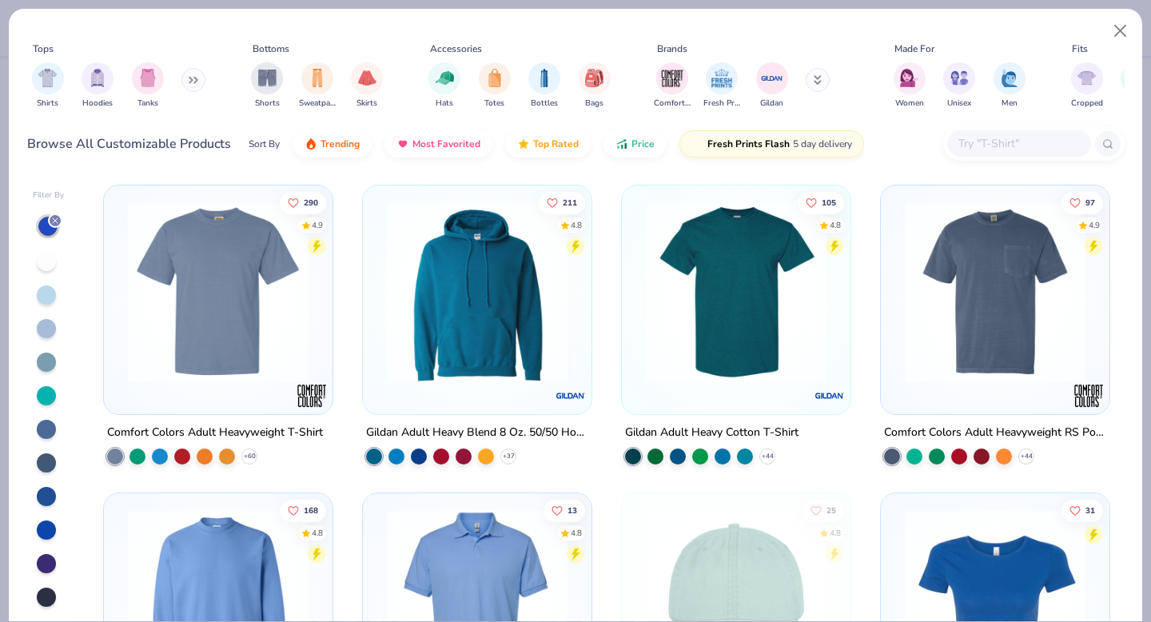
click at [246, 335] on img at bounding box center [218, 291] width 197 height 181
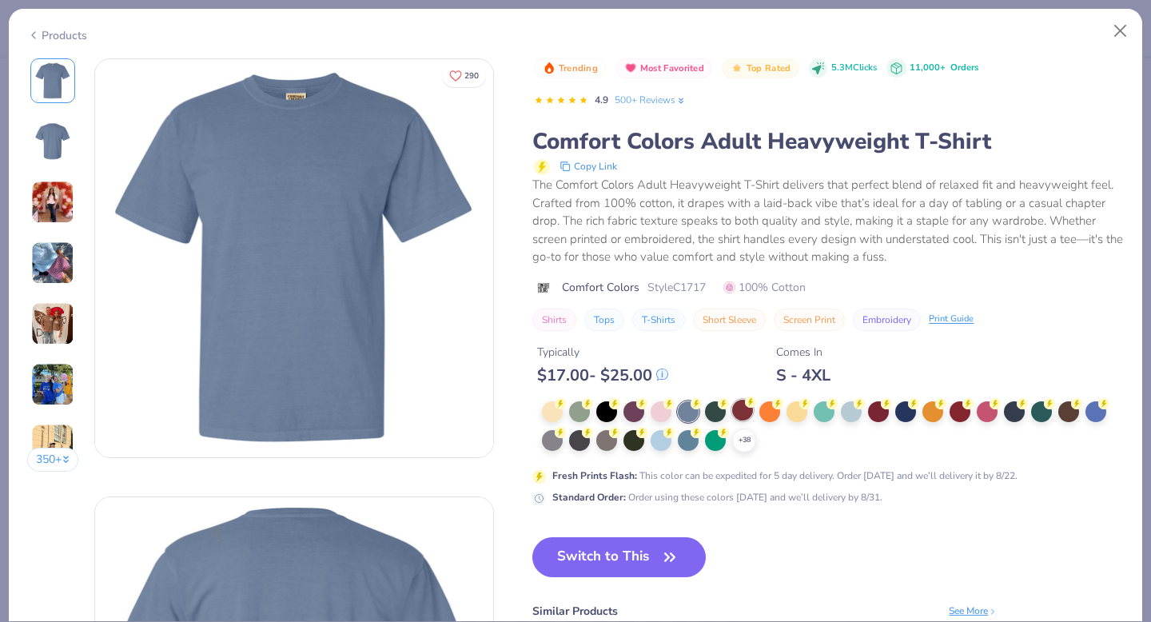
click at [566, 403] on circle at bounding box center [560, 403] width 11 height 11
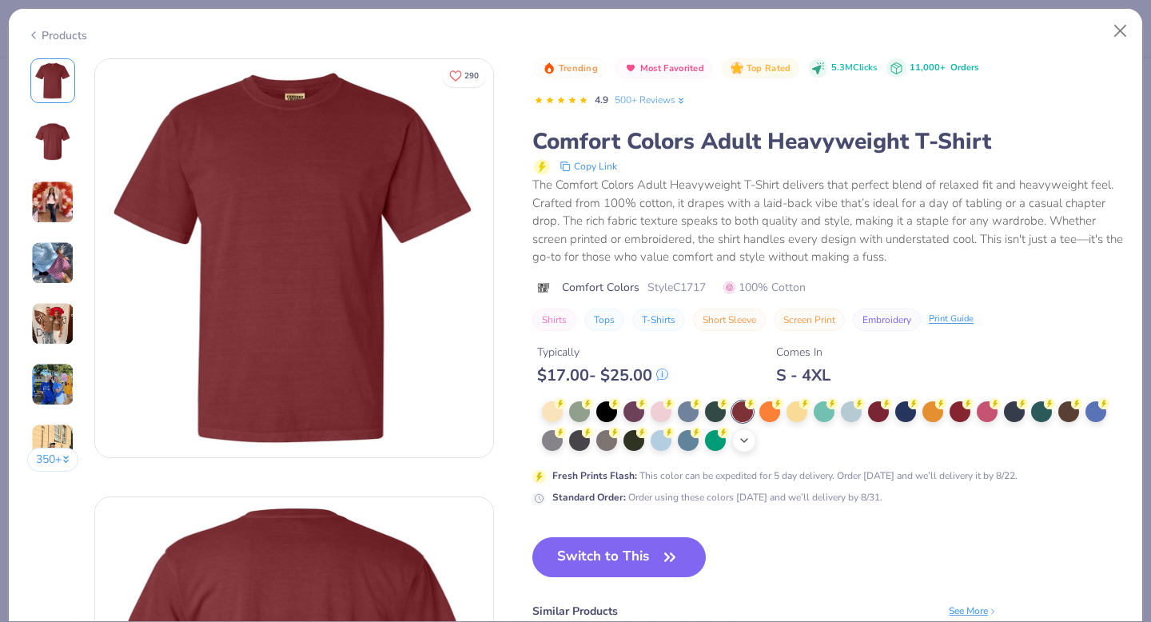
click at [744, 444] on icon at bounding box center [744, 440] width 13 height 13
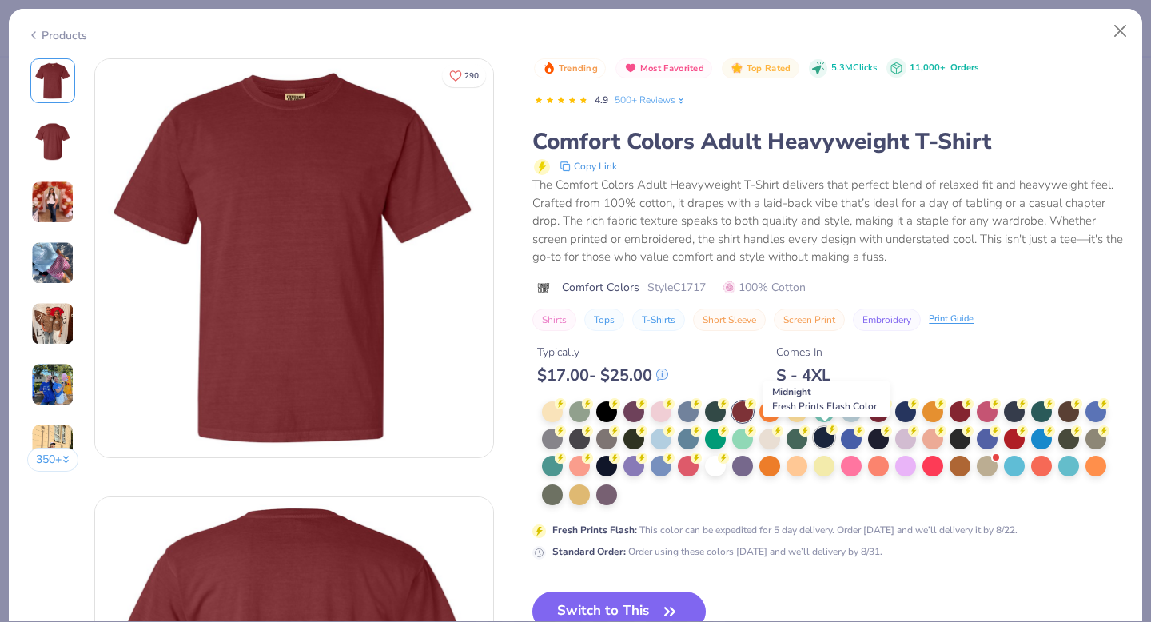
click at [827, 432] on icon at bounding box center [831, 429] width 11 height 11
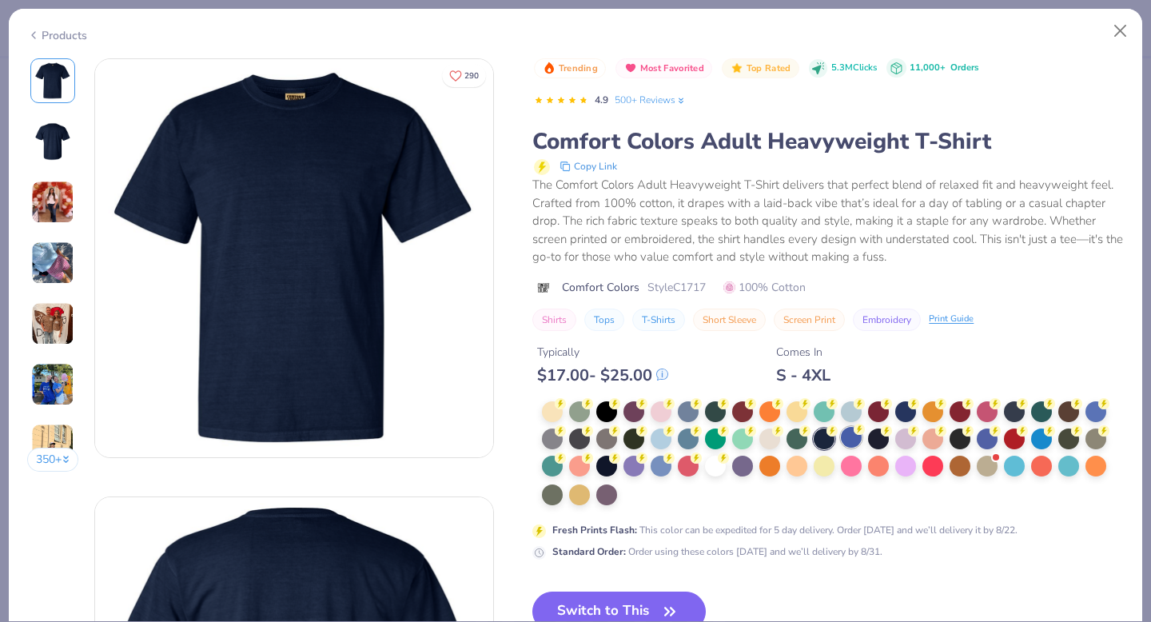
click at [853, 436] on div at bounding box center [851, 437] width 21 height 21
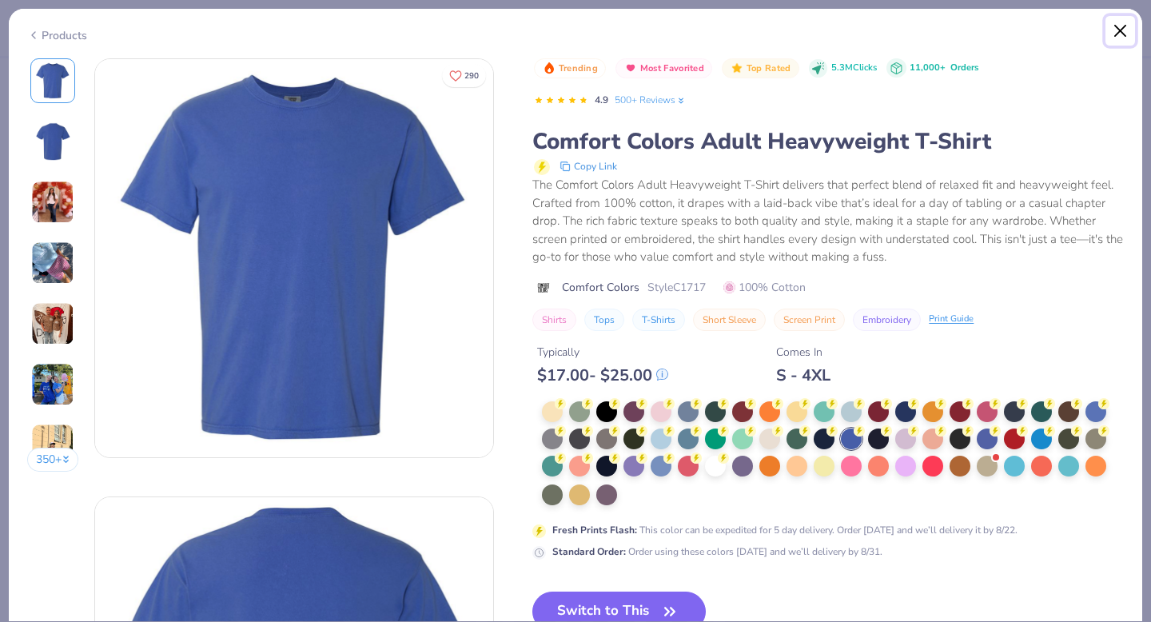
click at [1125, 33] on button "Close" at bounding box center [1120, 31] width 30 height 30
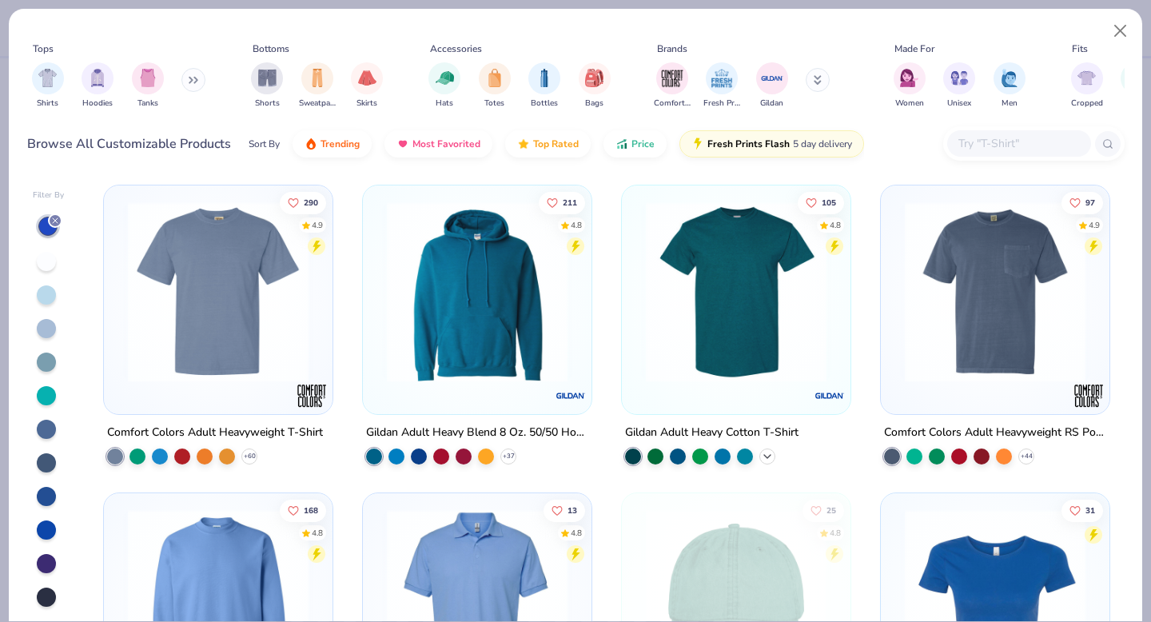
click at [766, 455] on icon at bounding box center [767, 456] width 13 height 13
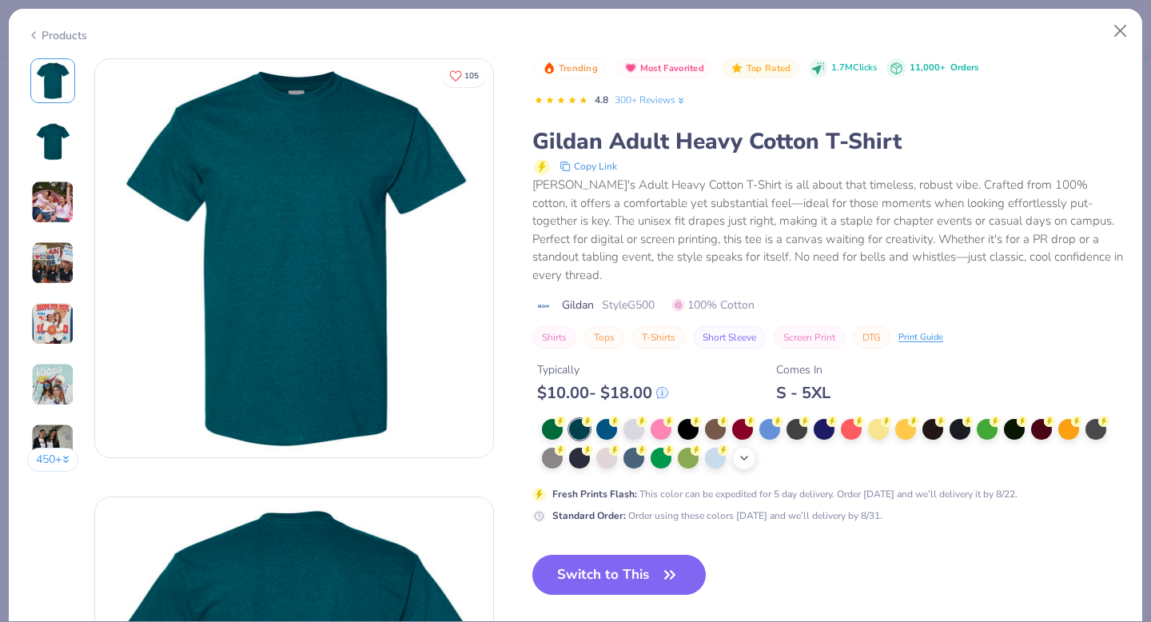
click at [750, 452] on icon at bounding box center [744, 458] width 13 height 13
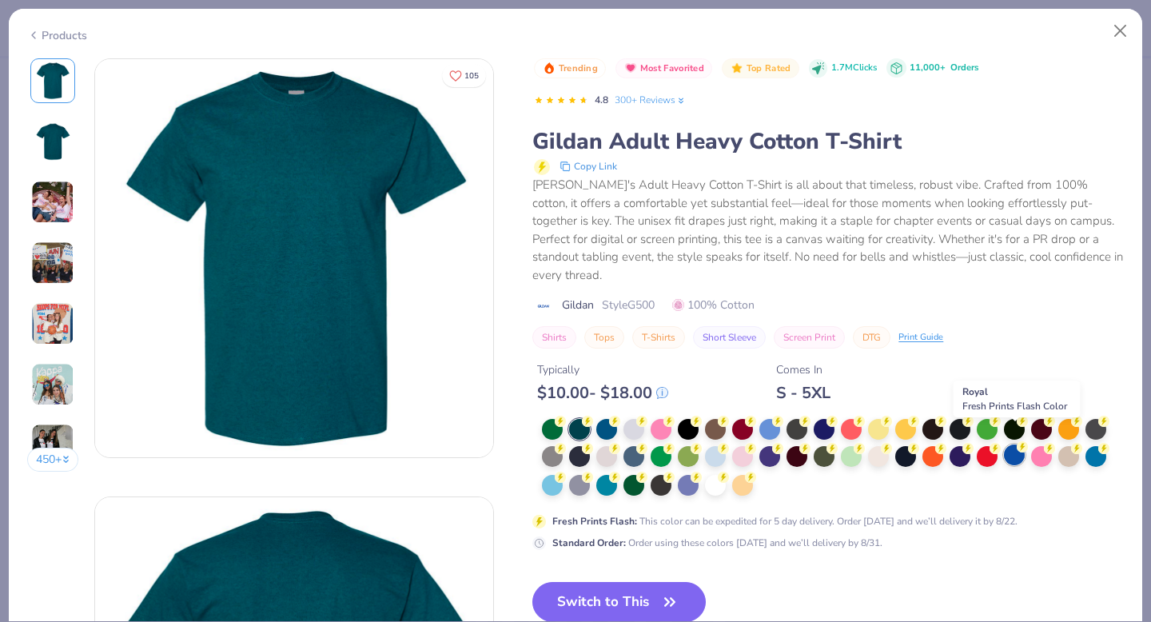
click at [1019, 444] on div at bounding box center [1014, 454] width 21 height 21
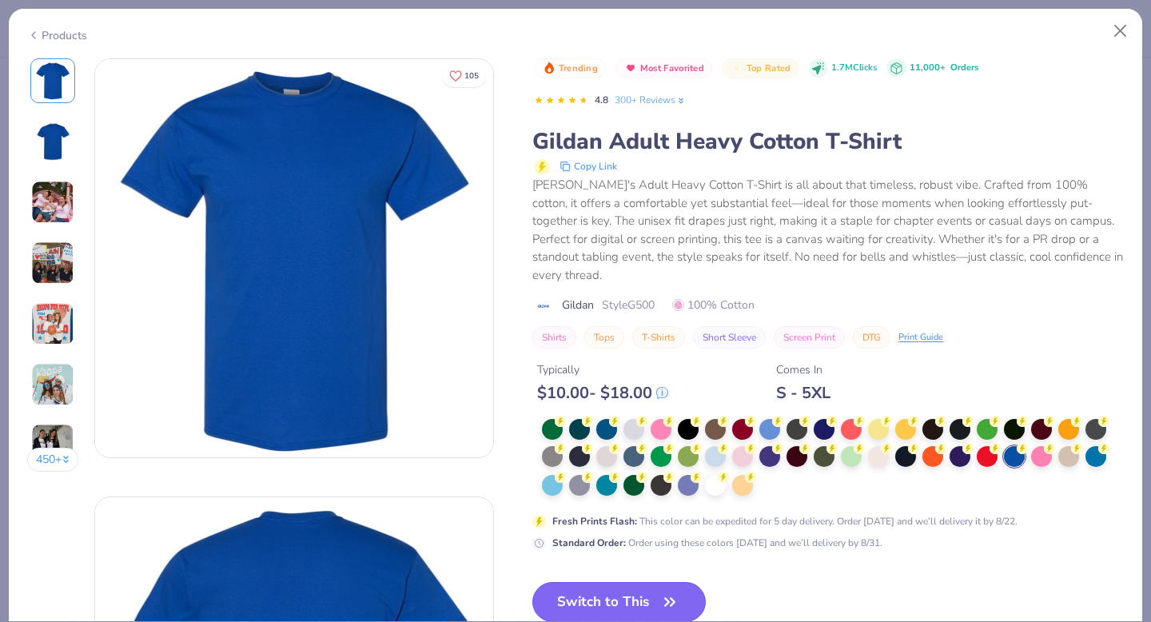
click at [601, 596] on button "Switch to This" at bounding box center [618, 602] width 173 height 40
click at [606, 582] on button "Switch to This" at bounding box center [618, 602] width 173 height 40
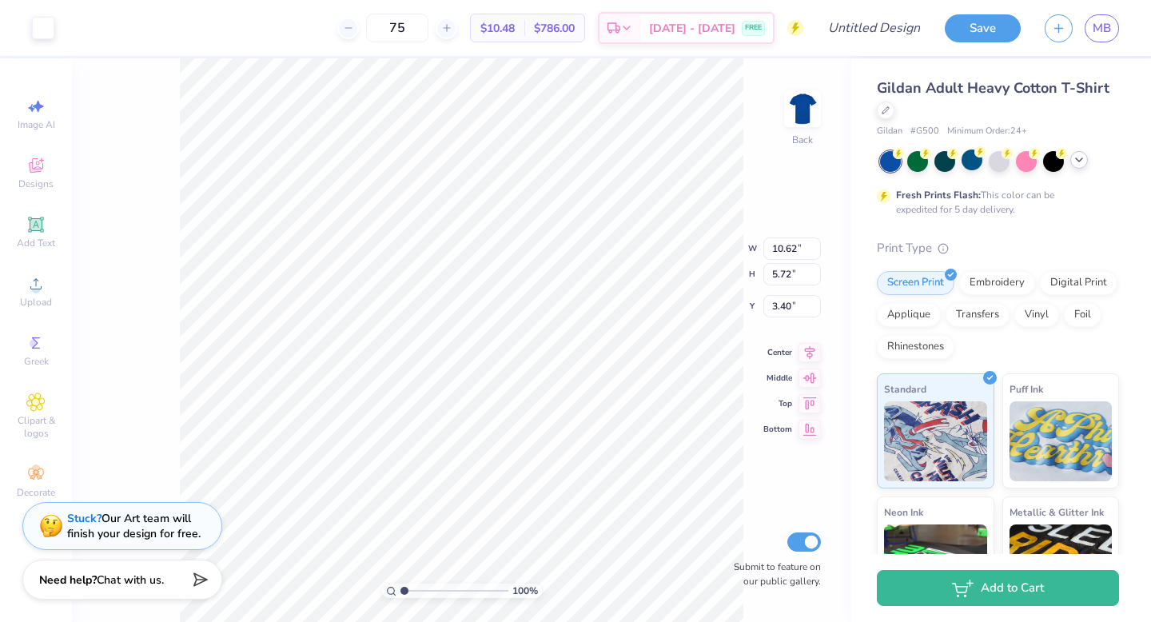
type input "11.57"
type input "6.23"
click at [1077, 167] on div at bounding box center [1079, 160] width 18 height 18
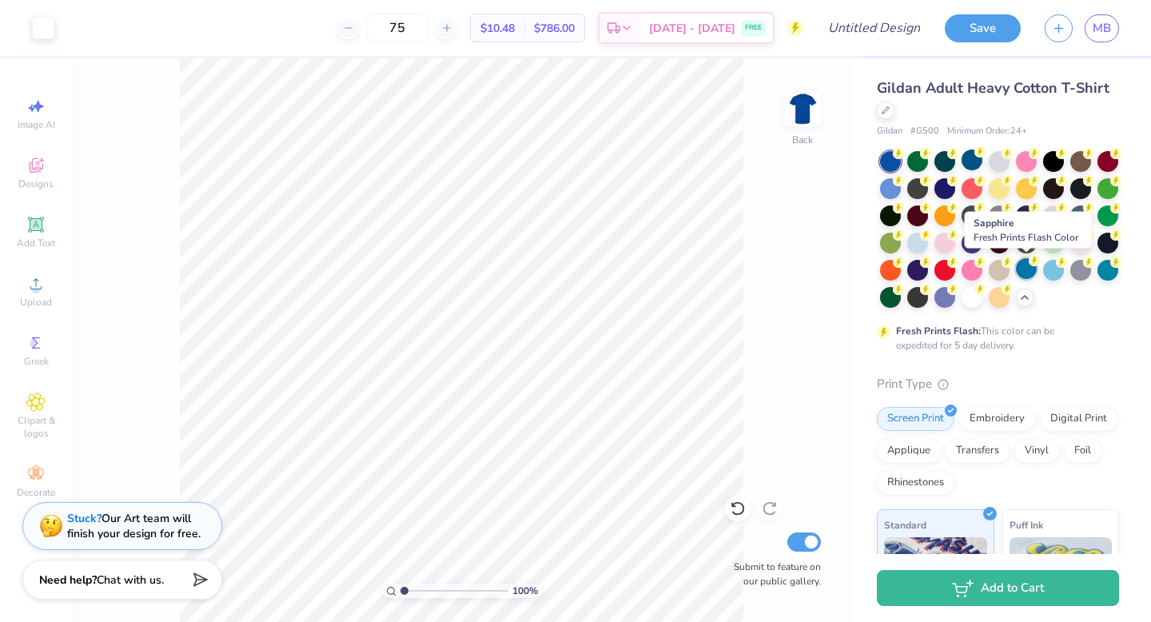
click at [1017, 275] on div at bounding box center [1026, 268] width 21 height 21
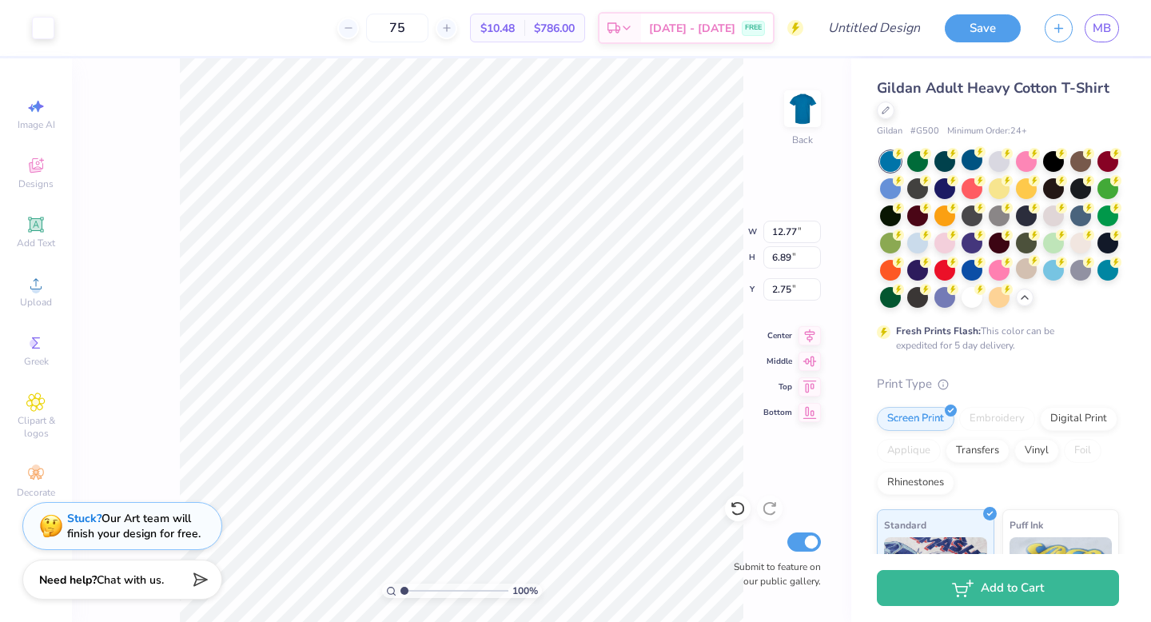
type input "12.77"
type input "6.89"
type input "3.39"
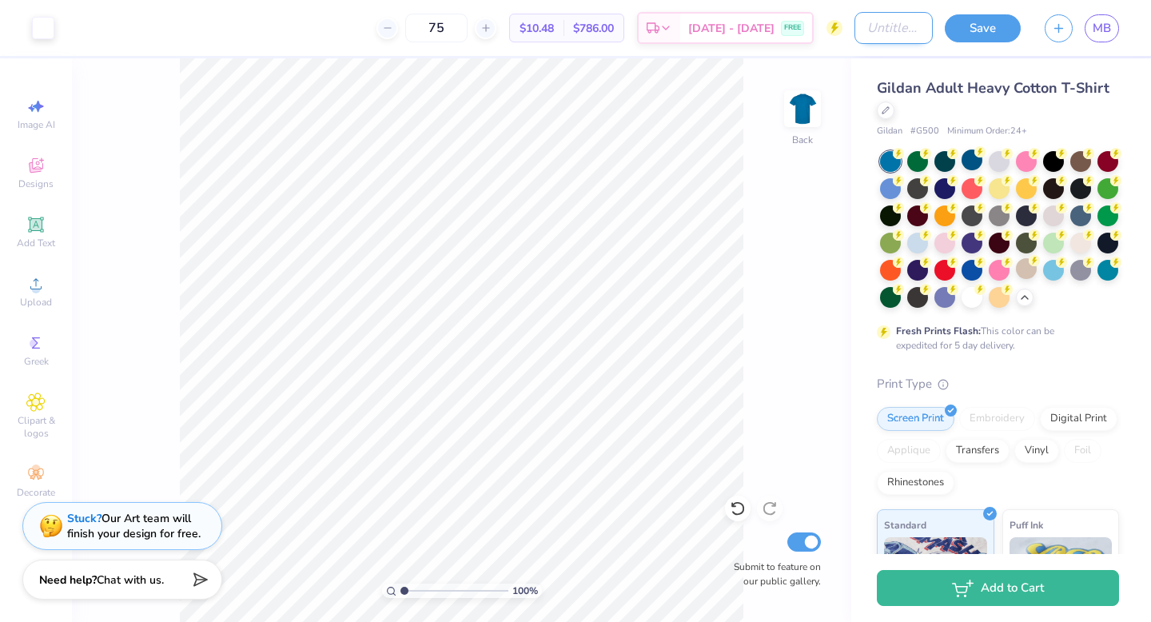
click at [865, 28] on input "Design Title" at bounding box center [893, 28] width 78 height 32
type input "FAB shirts 2025"
click at [828, 274] on div "100 % Back Submit to feature on our public gallery." at bounding box center [461, 339] width 779 height 563
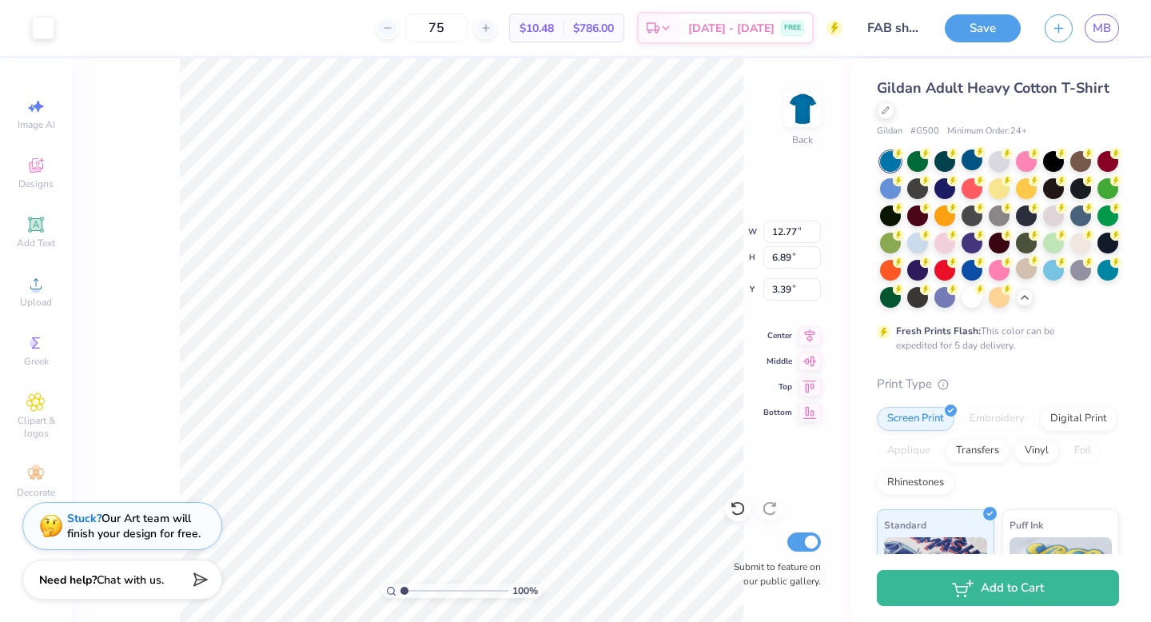
type input "3.42"
type input "12.16"
type input "6.56"
type input "3.37"
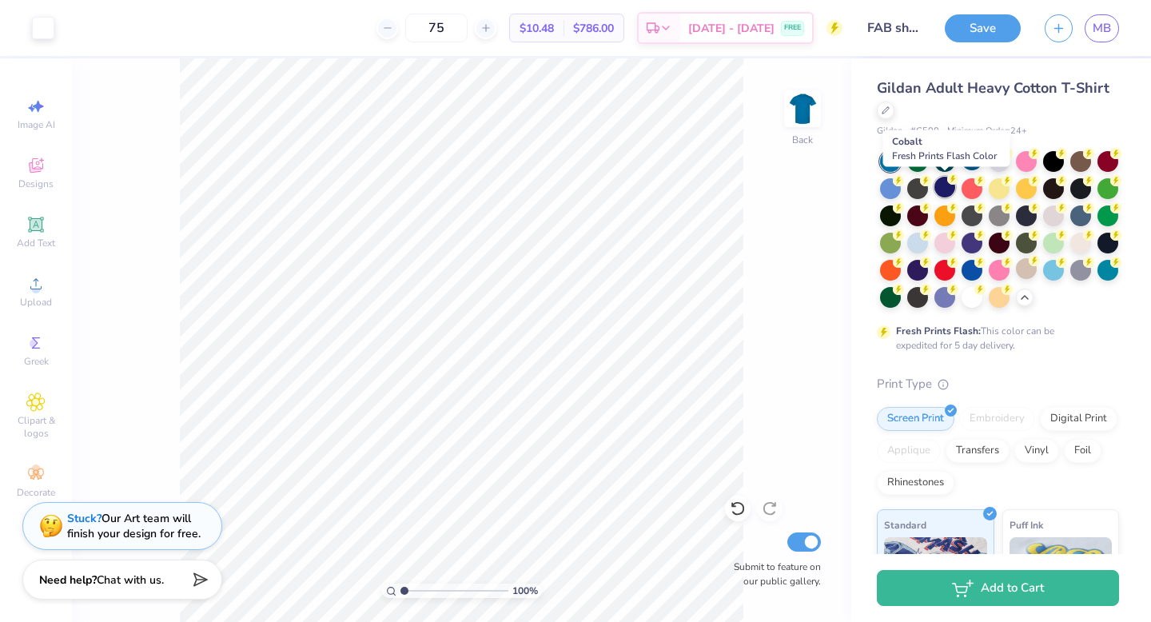
click at [942, 193] on div at bounding box center [944, 187] width 21 height 21
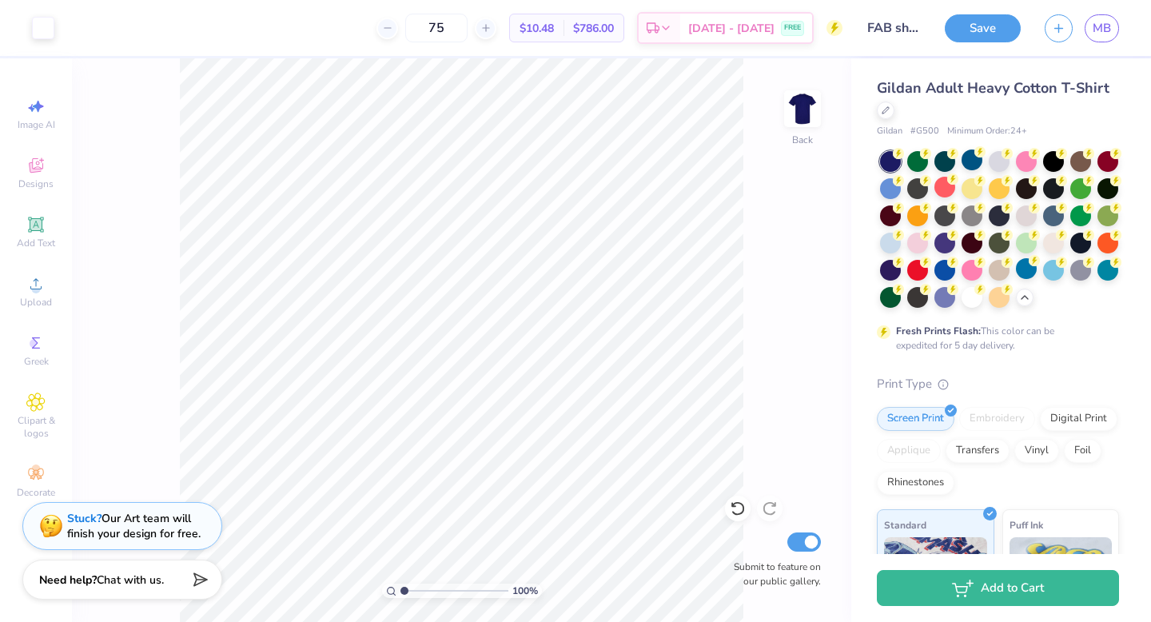
click at [763, 386] on div "100 % Back Submit to feature on our public gallery." at bounding box center [461, 339] width 779 height 563
click at [984, 33] on button "Save" at bounding box center [983, 26] width 76 height 28
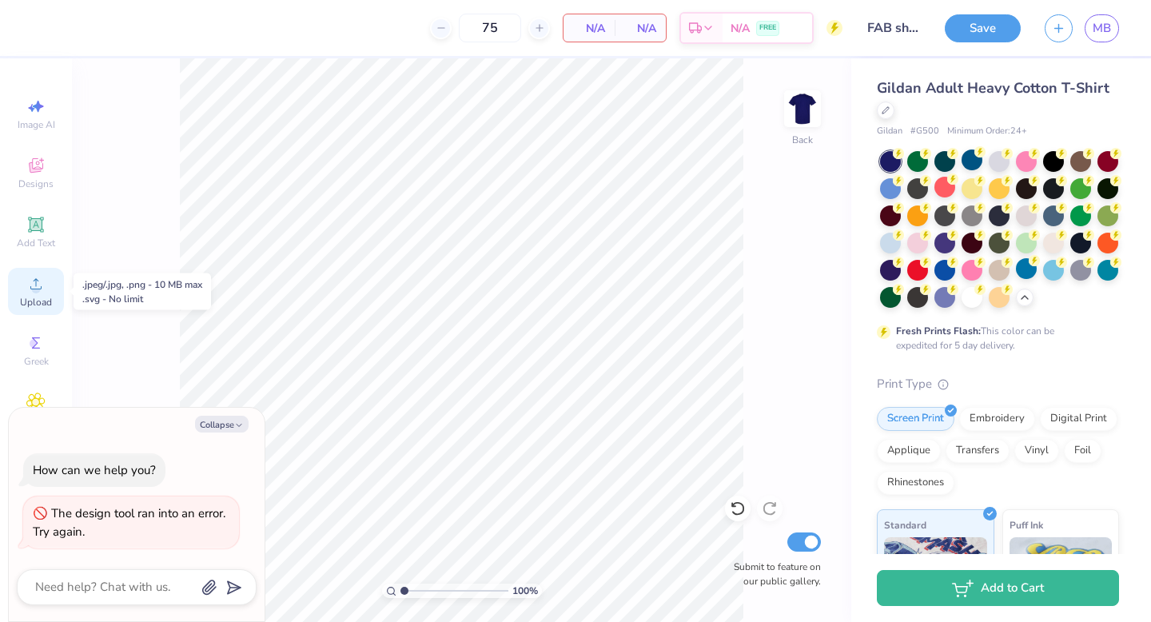
click at [33, 277] on icon at bounding box center [35, 283] width 19 height 19
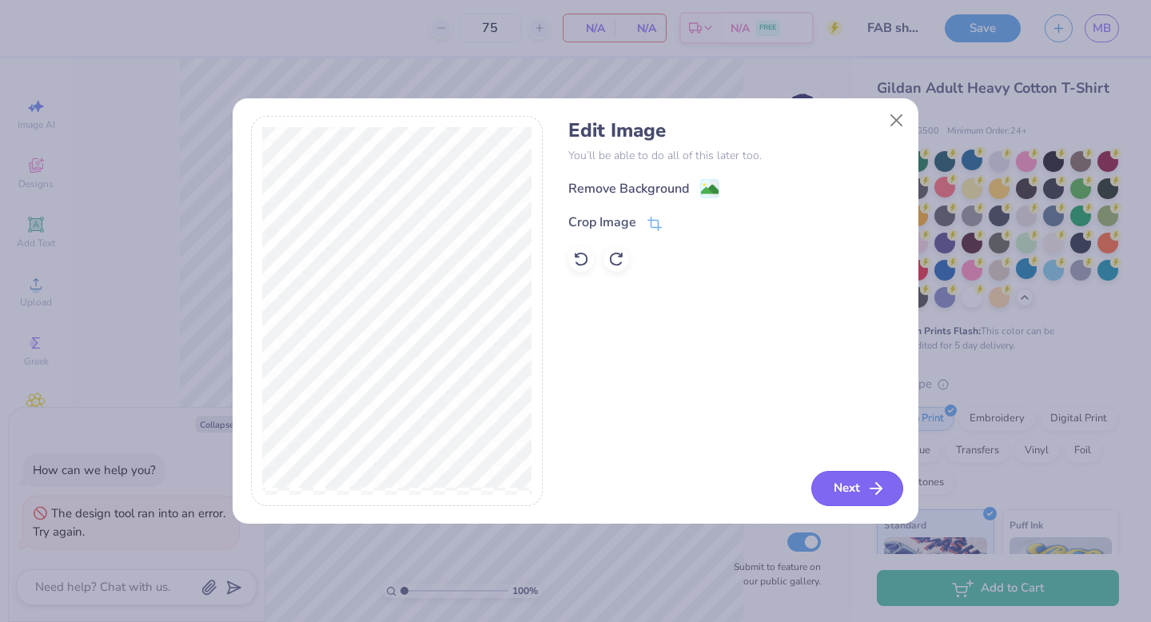
click at [831, 482] on button "Next" at bounding box center [857, 488] width 92 height 35
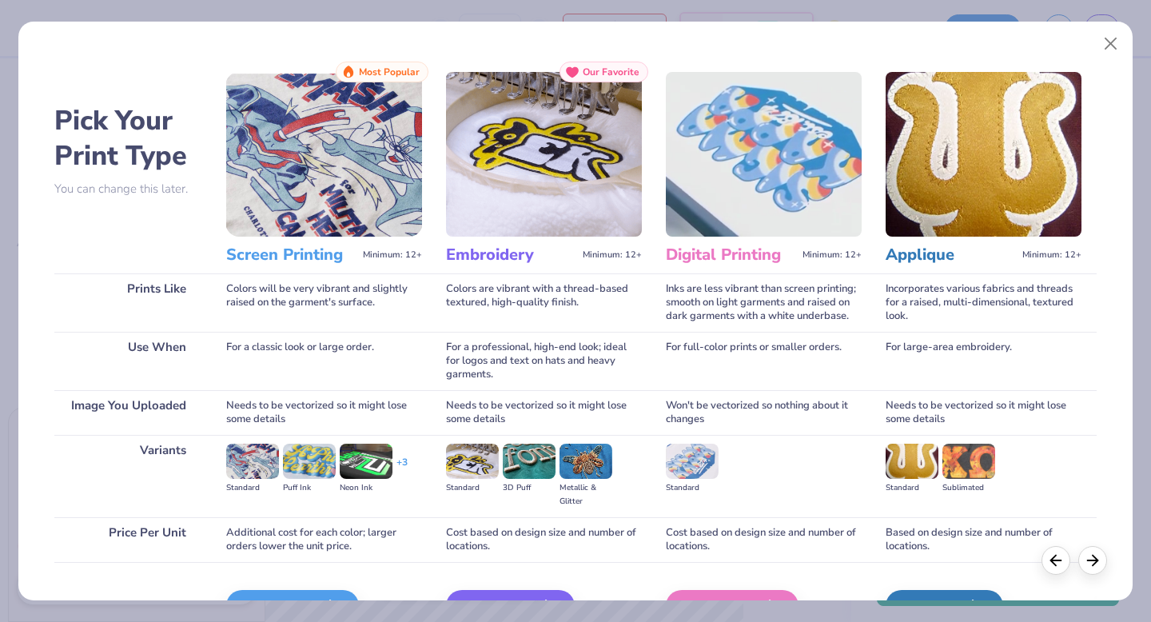
scroll to position [95, 0]
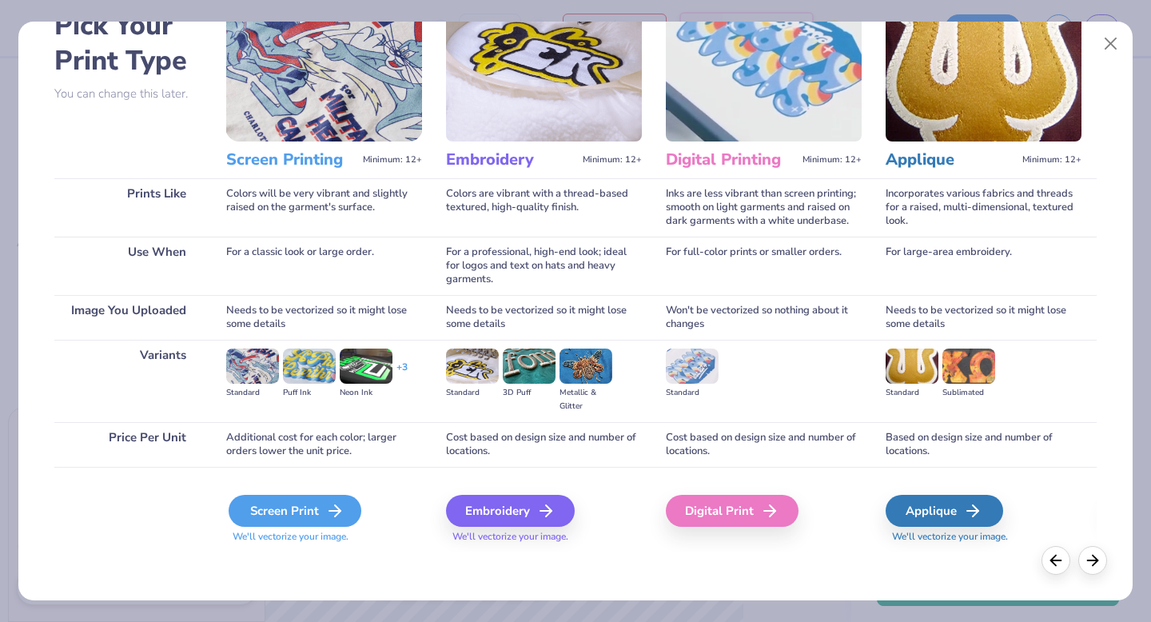
click at [288, 518] on div "Screen Print" at bounding box center [295, 511] width 133 height 32
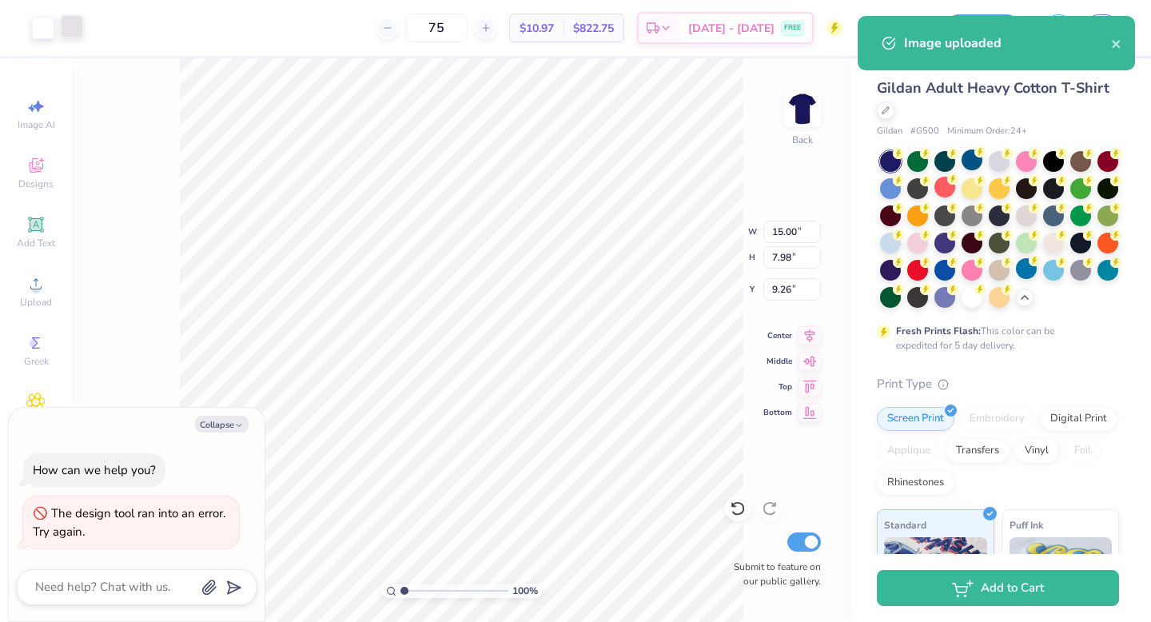
click at [69, 35] on div at bounding box center [72, 26] width 22 height 22
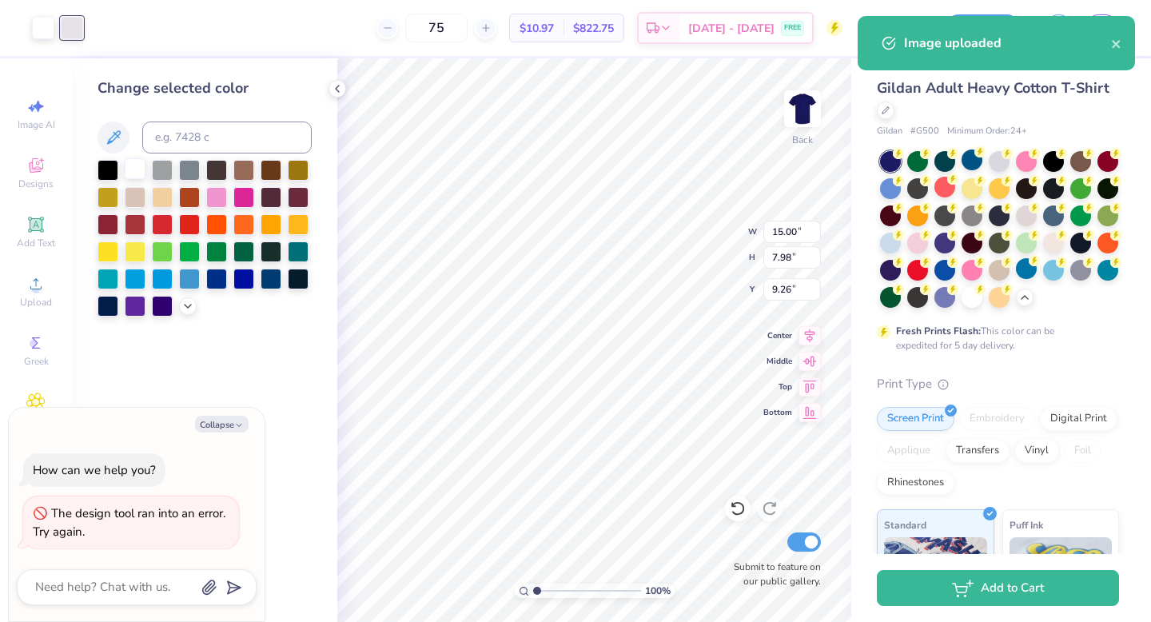
click at [140, 173] on div at bounding box center [135, 168] width 21 height 21
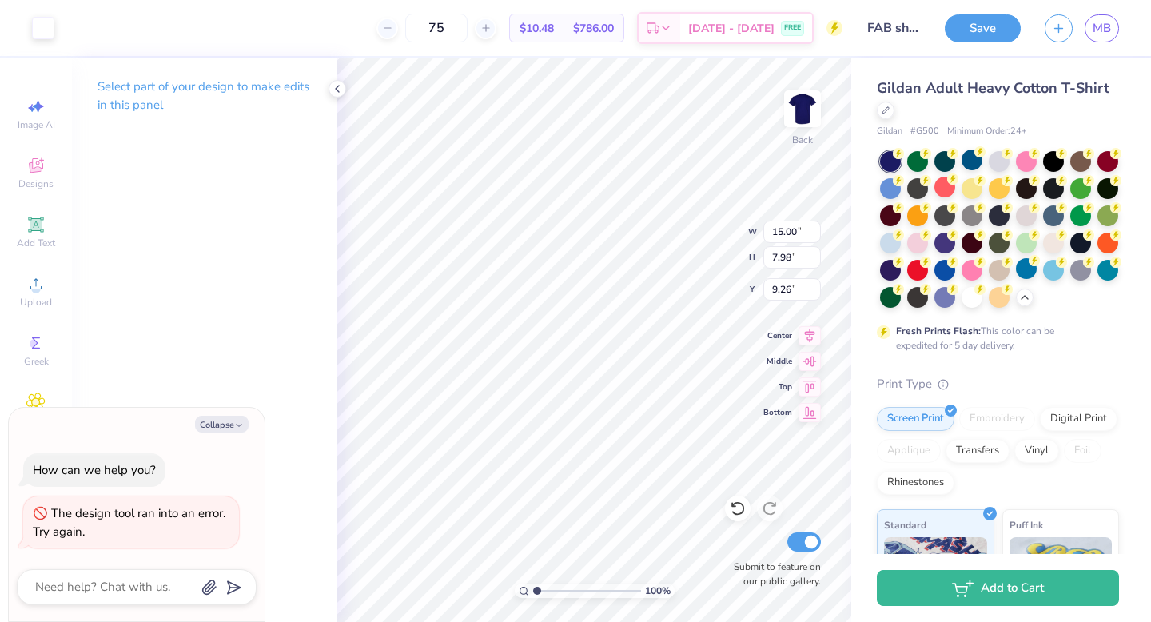
type textarea "x"
type input "10.92"
type input "5.81"
type input "11.43"
type textarea "x"
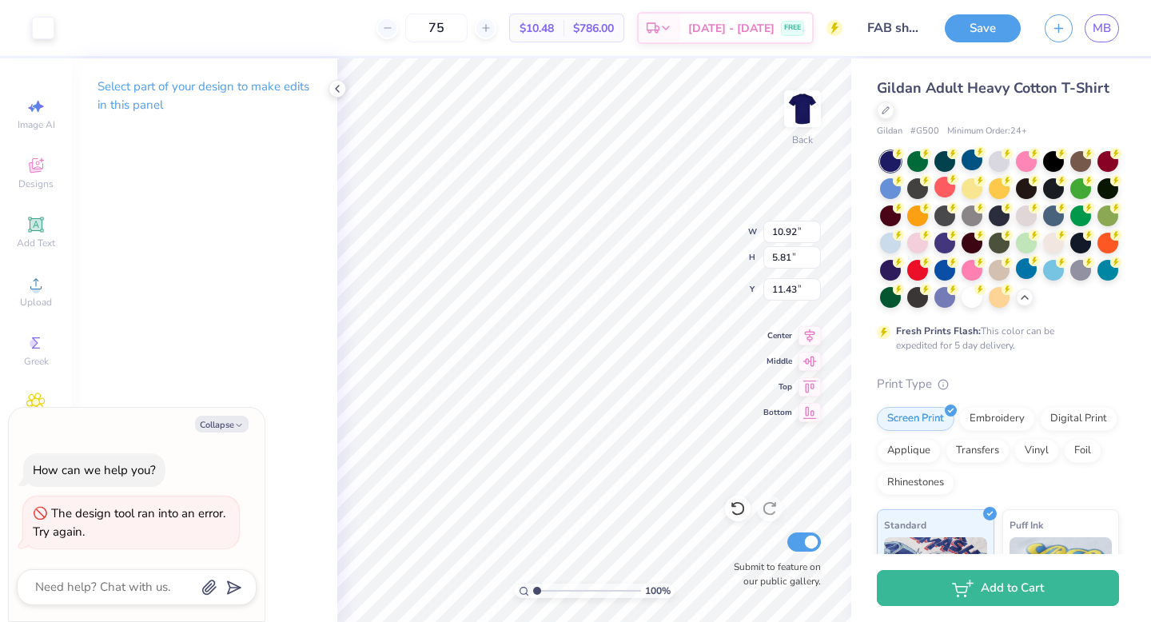
type input "4.22"
type textarea "x"
type input "12.53"
type input "6.66"
type textarea "x"
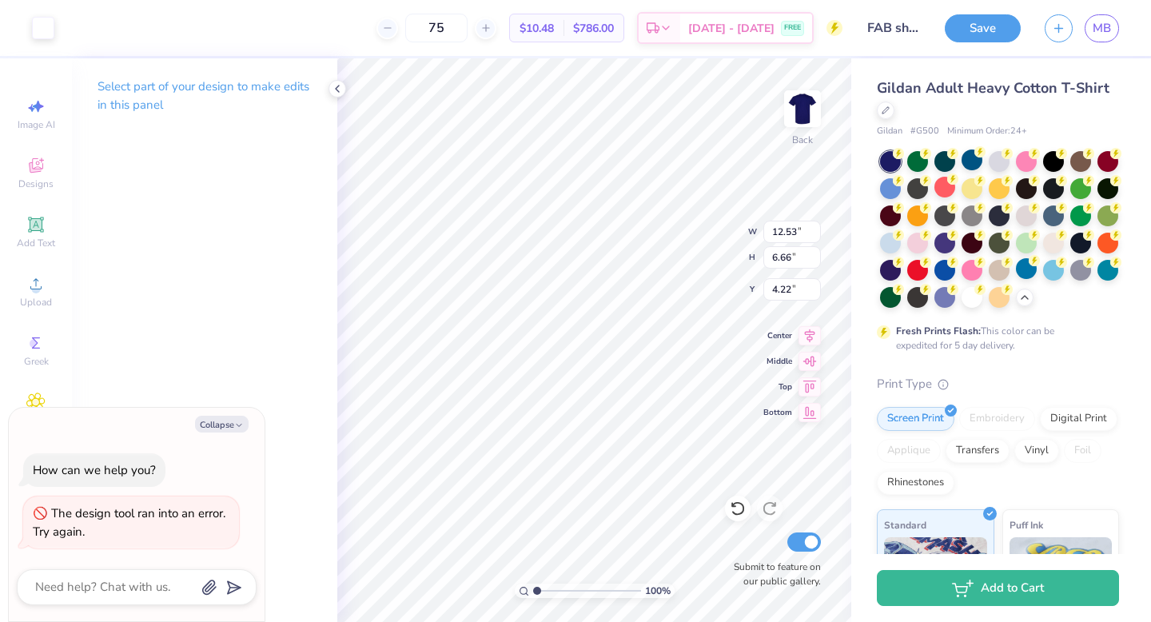
type input "3.26"
type textarea "x"
type input "3.49"
click at [334, 85] on icon at bounding box center [337, 88] width 13 height 13
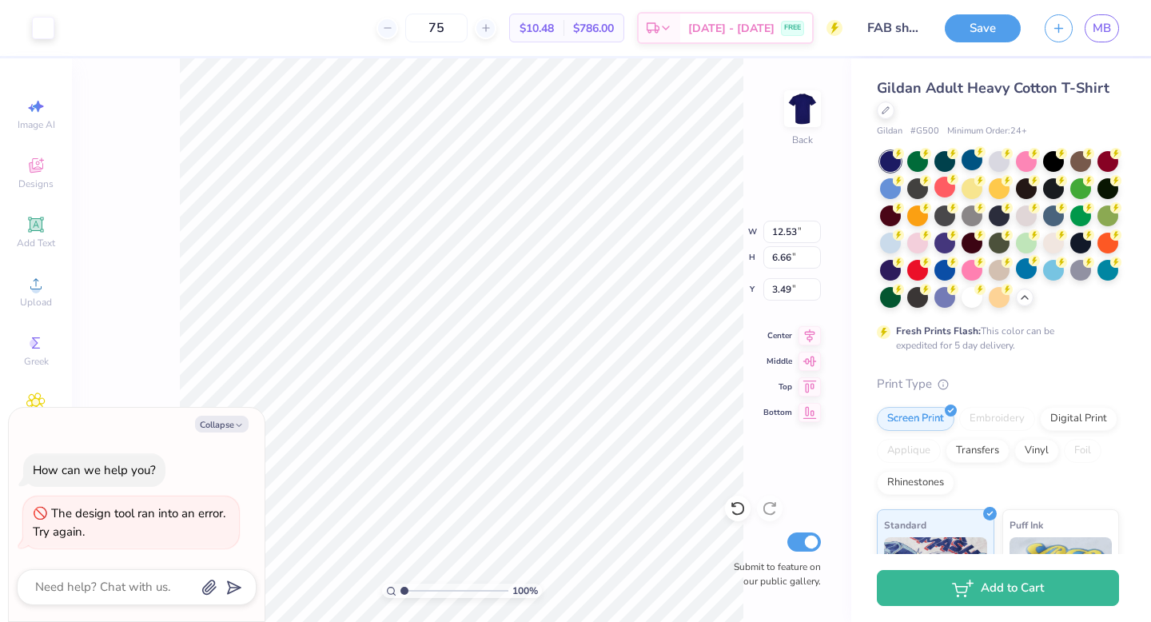
type textarea "x"
type input "3.29"
click at [761, 141] on div "100 % Back W 12.53 12.53 " H 6.66 6.66 " Y 3.29 3.29 " Center Middle Top Bottom…" at bounding box center [461, 339] width 779 height 563
click at [989, 34] on button "Save" at bounding box center [983, 26] width 76 height 28
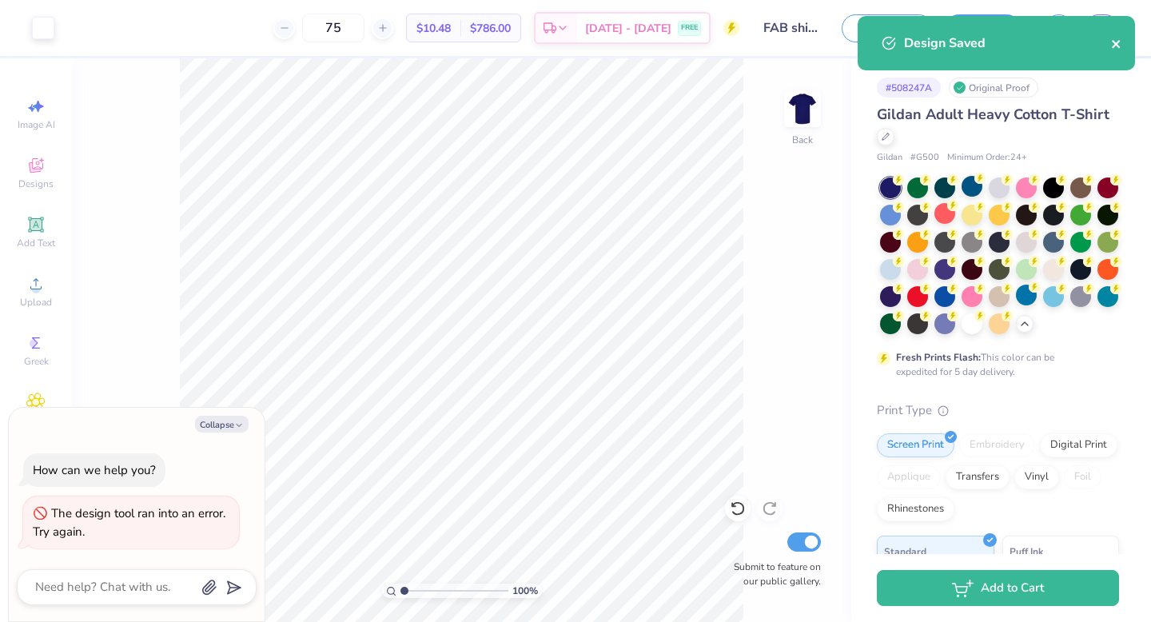
click at [1118, 42] on icon "close" at bounding box center [1116, 44] width 8 height 8
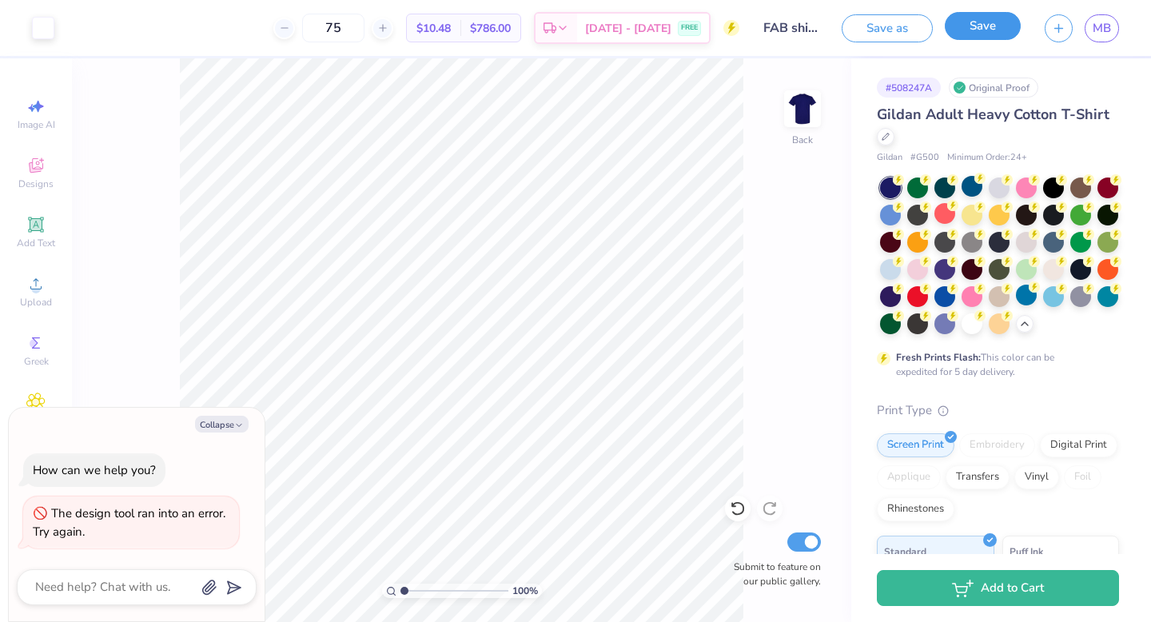
click at [997, 38] on button "Save" at bounding box center [983, 26] width 76 height 28
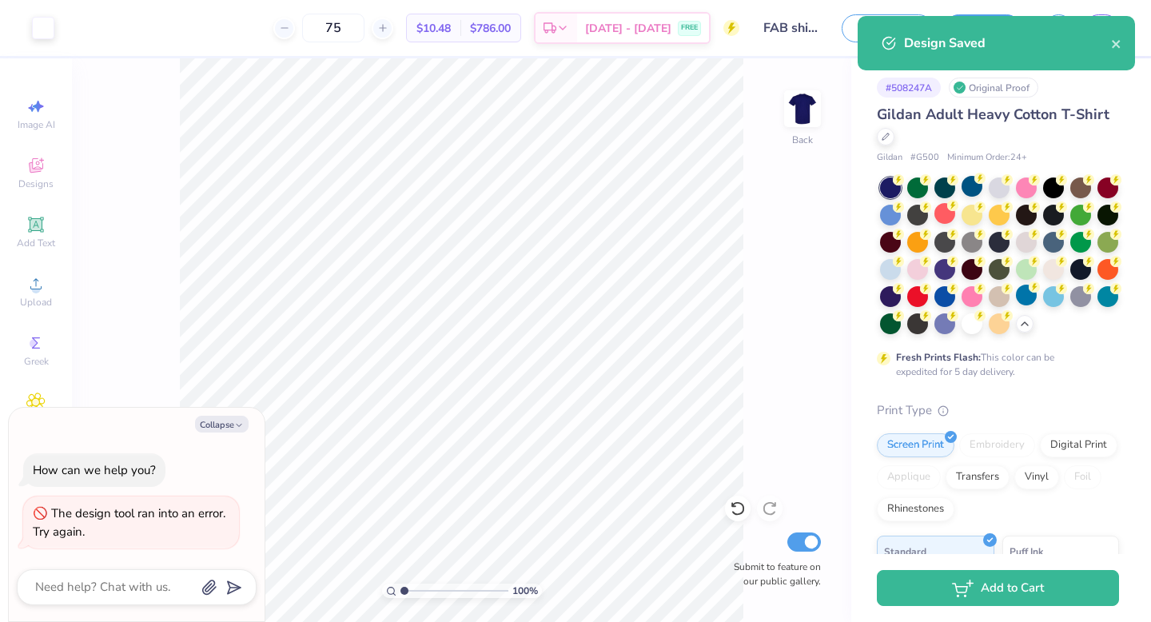
type textarea "x"
click at [1115, 38] on icon "close" at bounding box center [1116, 44] width 11 height 13
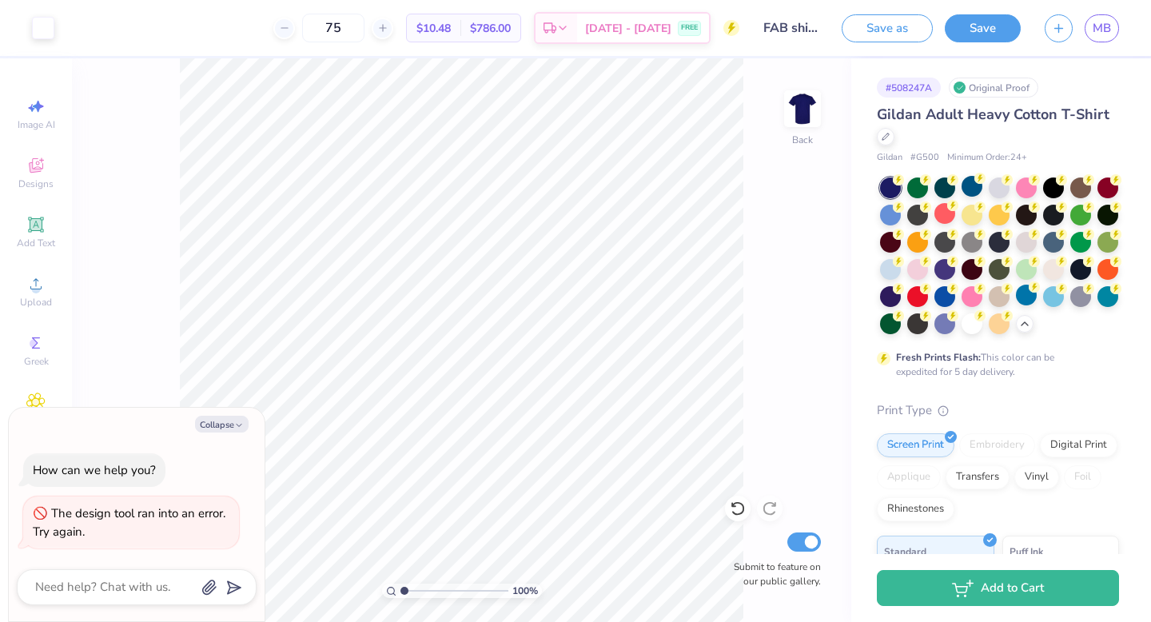
click at [1105, 19] on div "Design Saved" at bounding box center [996, 16] width 284 height 6
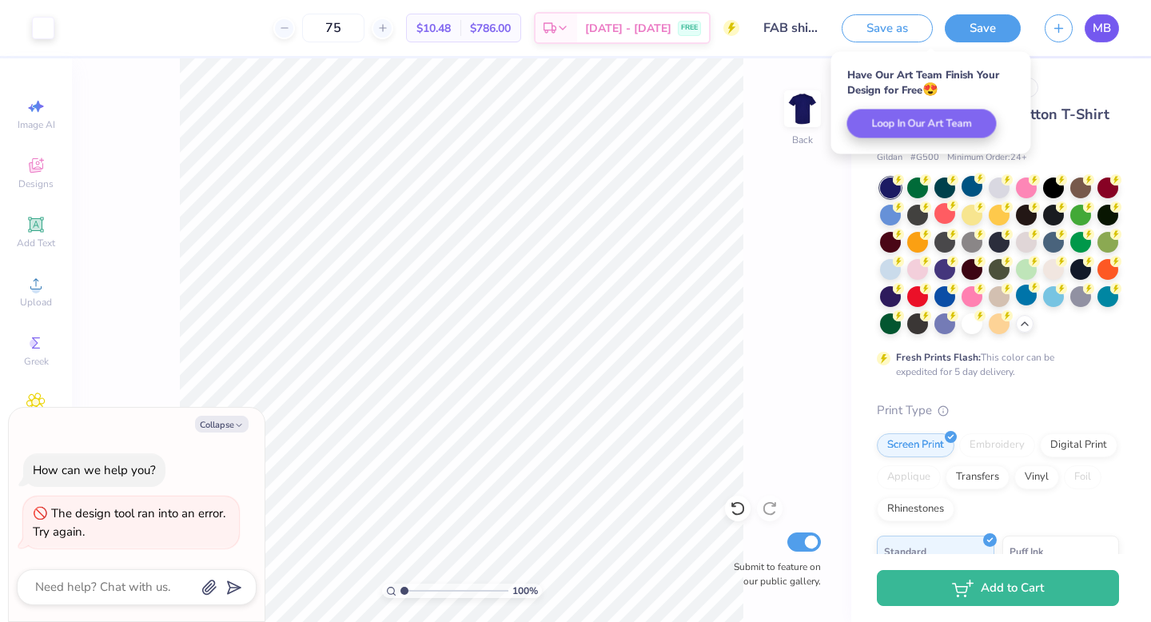
click at [1097, 25] on span "MB" at bounding box center [1102, 28] width 18 height 18
